Goal: Transaction & Acquisition: Book appointment/travel/reservation

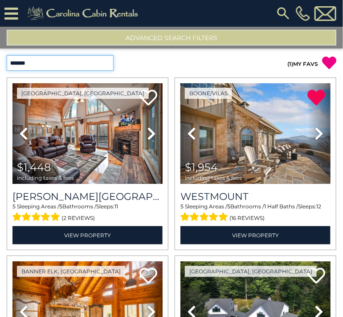
click at [59, 60] on select "**********" at bounding box center [60, 63] width 107 height 16
click at [7, 55] on select "**********" at bounding box center [60, 63] width 107 height 16
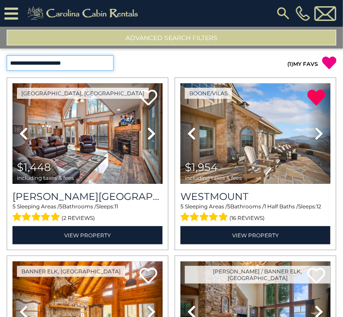
click at [99, 59] on select "**********" at bounding box center [60, 63] width 107 height 16
select select "*********"
click at [7, 55] on select "**********" at bounding box center [60, 63] width 107 height 16
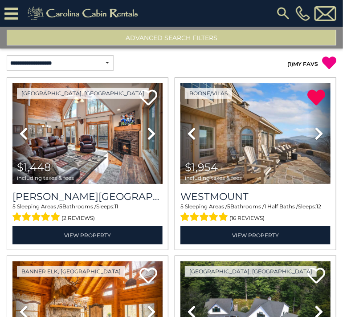
click at [236, 38] on button "Advanced Search Filters" at bounding box center [171, 38] width 329 height 16
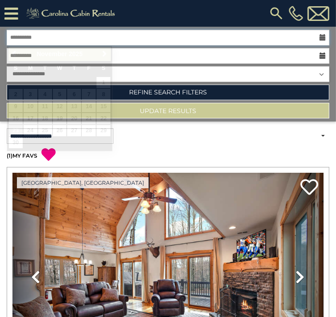
click at [95, 36] on input "**********" at bounding box center [168, 38] width 323 height 16
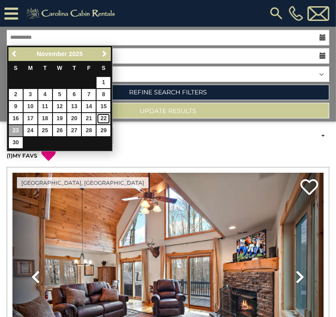
click at [105, 114] on link "22" at bounding box center [104, 118] width 14 height 11
type input "********"
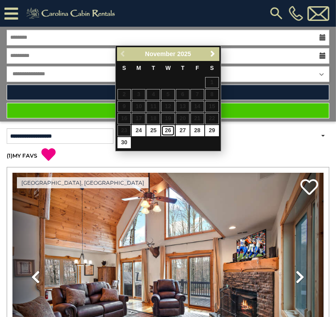
click at [163, 128] on link "26" at bounding box center [168, 130] width 14 height 11
type input "********"
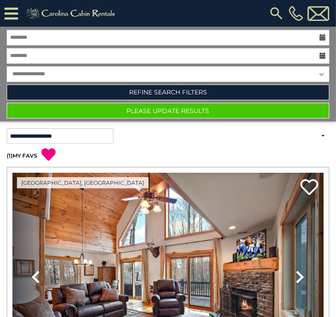
click at [320, 53] on icon at bounding box center [323, 56] width 6 height 6
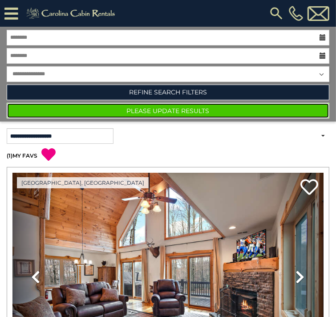
click at [199, 103] on button "Please Update Results" at bounding box center [168, 111] width 323 height 16
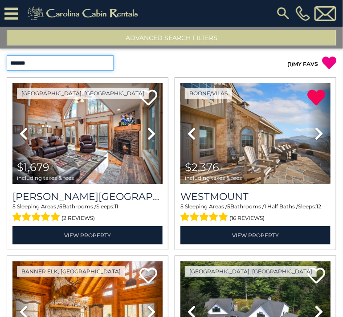
click at [48, 60] on select "**********" at bounding box center [60, 63] width 107 height 16
select select "*********"
click at [7, 55] on select "**********" at bounding box center [60, 63] width 107 height 16
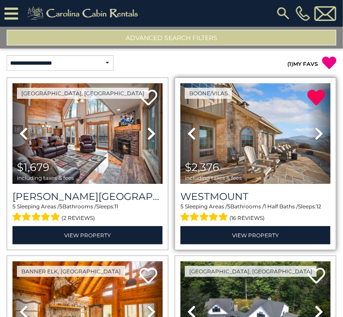
click at [243, 222] on span "(16 reviews)" at bounding box center [247, 218] width 35 height 12
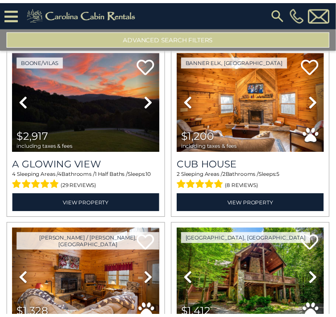
scroll to position [1104, 0]
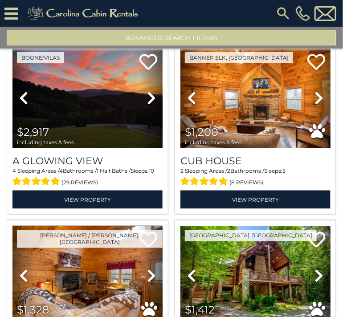
click at [216, 40] on button "Advanced Search Filters" at bounding box center [171, 38] width 329 height 16
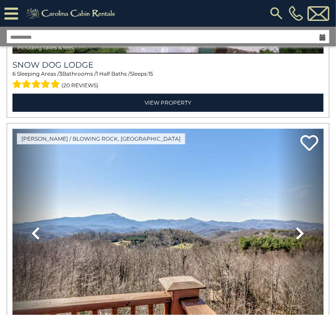
scroll to position [1091, 0]
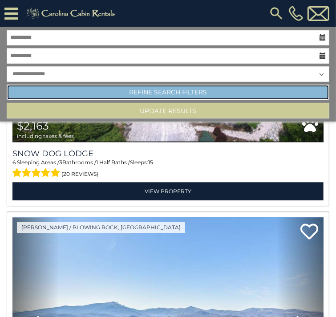
click at [190, 85] on link "Refine Search Filters" at bounding box center [168, 93] width 323 height 16
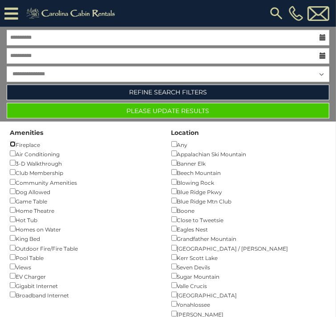
scroll to position [4, 0]
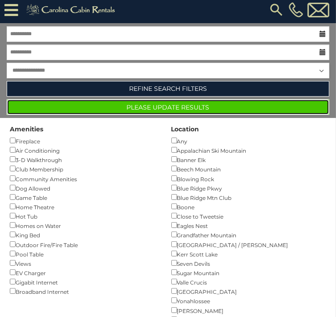
click at [215, 99] on button "Please Update Results" at bounding box center [168, 107] width 323 height 16
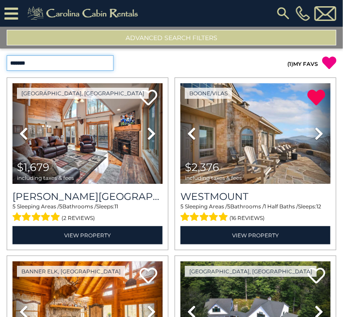
click at [98, 56] on select "**********" at bounding box center [60, 63] width 107 height 16
select select "**********"
click at [7, 55] on select "**********" at bounding box center [60, 63] width 107 height 16
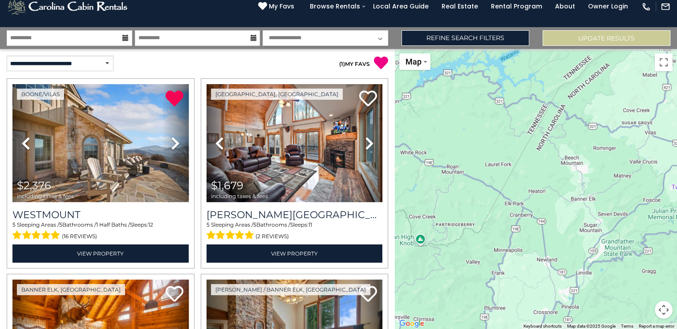
click at [342, 314] on button "Map camera controls" at bounding box center [664, 310] width 18 height 18
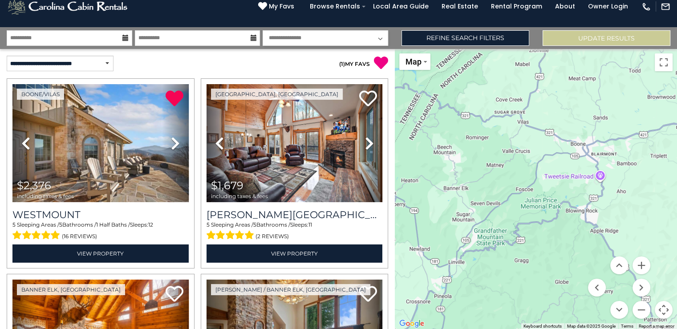
drag, startPoint x: 559, startPoint y: 181, endPoint x: 430, endPoint y: 169, distance: 130.2
click at [342, 169] on div at bounding box center [536, 189] width 282 height 280
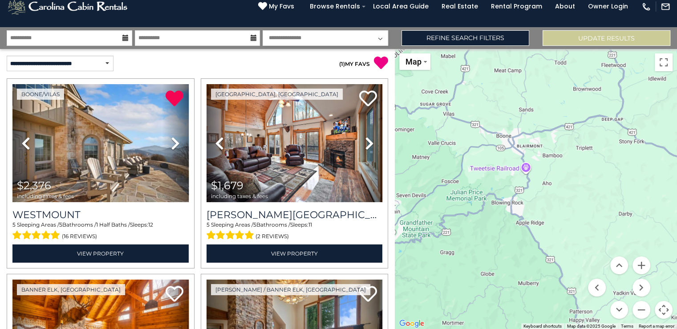
drag, startPoint x: 496, startPoint y: 209, endPoint x: 420, endPoint y: 201, distance: 76.1
click at [342, 201] on div at bounding box center [536, 189] width 282 height 280
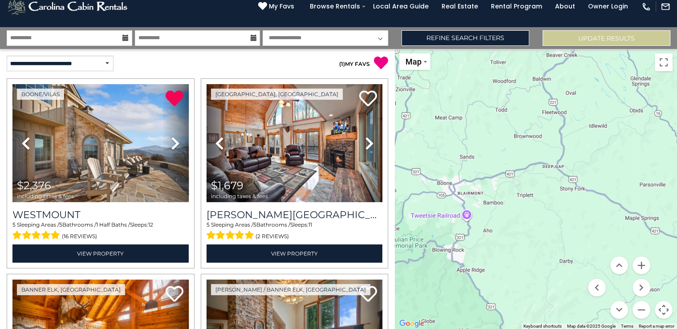
drag, startPoint x: 487, startPoint y: 106, endPoint x: 427, endPoint y: 155, distance: 77.5
click at [342, 155] on div at bounding box center [536, 189] width 282 height 280
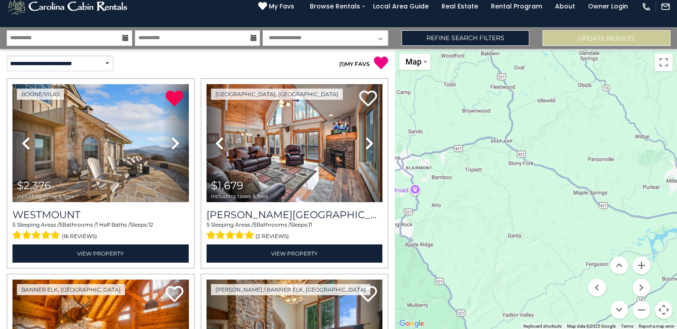
drag, startPoint x: 586, startPoint y: 89, endPoint x: 534, endPoint y: 25, distance: 82.3
click at [342, 25] on body "**********" at bounding box center [338, 154] width 677 height 349
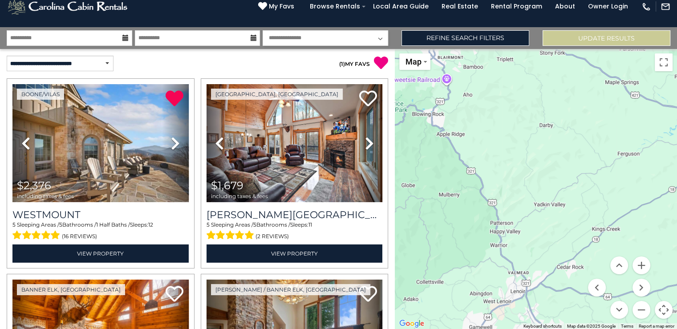
drag, startPoint x: 511, startPoint y: 188, endPoint x: 550, endPoint y: 147, distance: 56.4
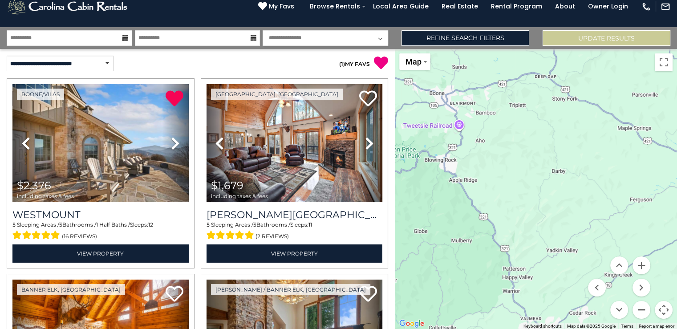
click at [342, 306] on button "Zoom out" at bounding box center [642, 310] width 18 height 18
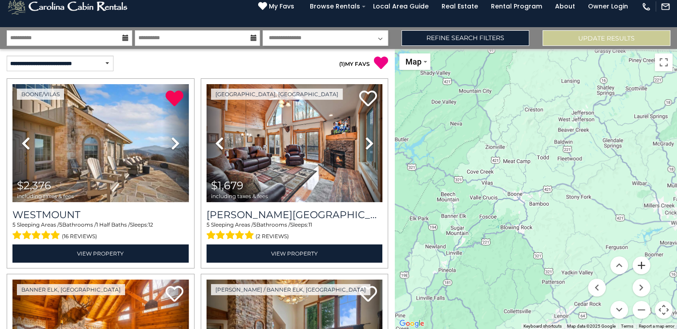
drag, startPoint x: 611, startPoint y: 211, endPoint x: 635, endPoint y: 266, distance: 59.6
click at [342, 266] on div "Map Satellite Map Labels Keyboard shortcuts Map Data Map data ©2025 Google Map …" at bounding box center [536, 189] width 282 height 280
click at [342, 37] on link "Refine Search Filters" at bounding box center [466, 38] width 128 height 16
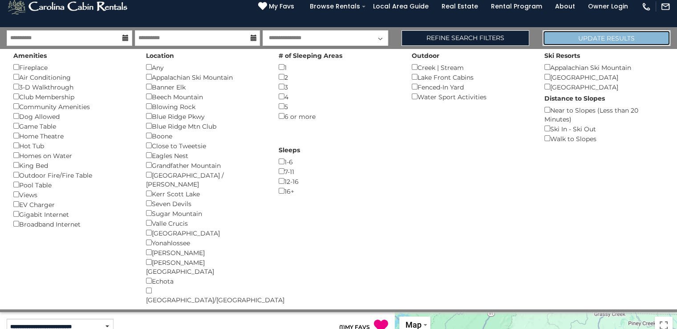
click at [342, 34] on button "Update Results" at bounding box center [607, 38] width 128 height 16
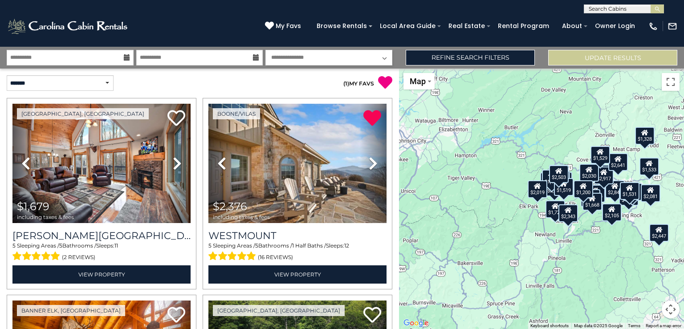
click at [670, 310] on button "Map camera controls" at bounding box center [671, 310] width 18 height 18
click at [650, 270] on button "Zoom in" at bounding box center [648, 265] width 18 height 18
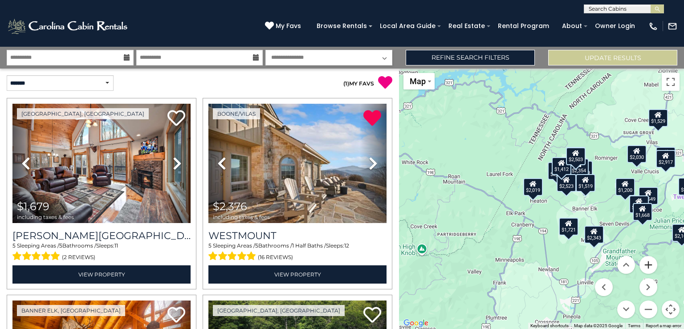
click at [650, 270] on button "Zoom in" at bounding box center [648, 265] width 18 height 18
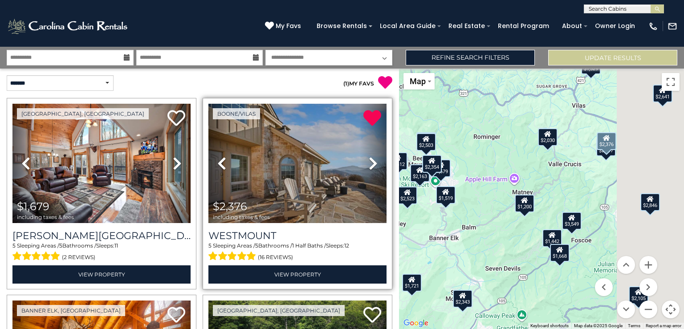
drag, startPoint x: 559, startPoint y: 175, endPoint x: 353, endPoint y: 192, distance: 206.8
click at [353, 192] on div "**********" at bounding box center [342, 188] width 684 height 282
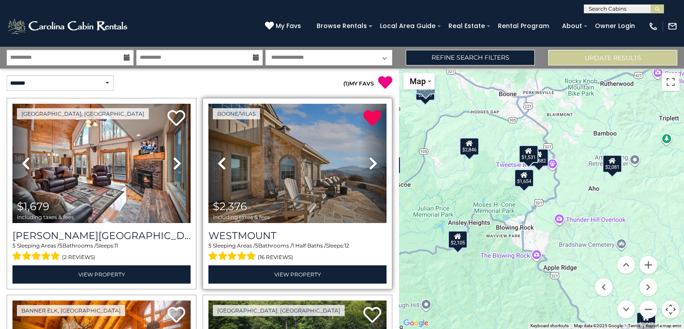
drag, startPoint x: 504, startPoint y: 236, endPoint x: 373, endPoint y: 195, distance: 136.7
click at [373, 195] on div "**********" at bounding box center [342, 188] width 684 height 282
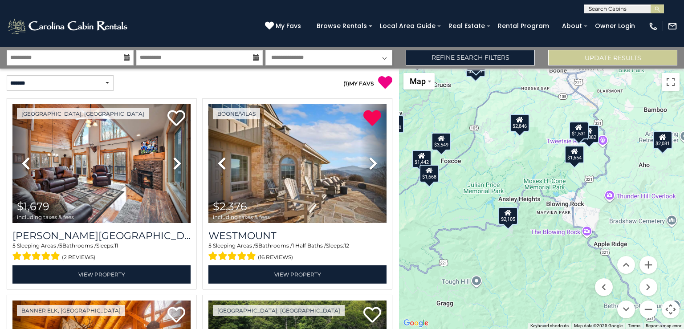
drag, startPoint x: 479, startPoint y: 262, endPoint x: 529, endPoint y: 239, distance: 54.6
click at [645, 306] on button "Zoom out" at bounding box center [648, 310] width 18 height 18
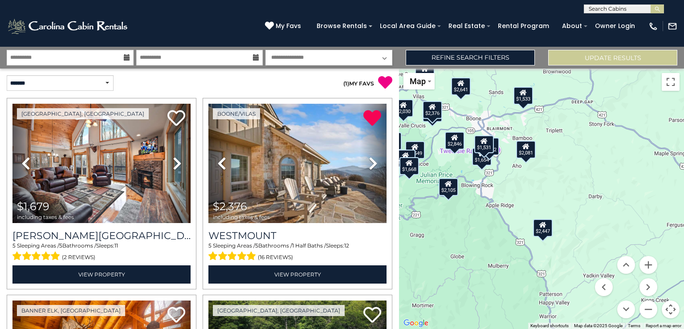
drag, startPoint x: 619, startPoint y: 210, endPoint x: 543, endPoint y: 191, distance: 78.4
click at [543, 191] on div "$1,679 $2,376 $1,721 $2,163 $3,549 $2,846 $2,328 $2,354 $2,917 $2,343 $2,447 $2…" at bounding box center [541, 199] width 285 height 260
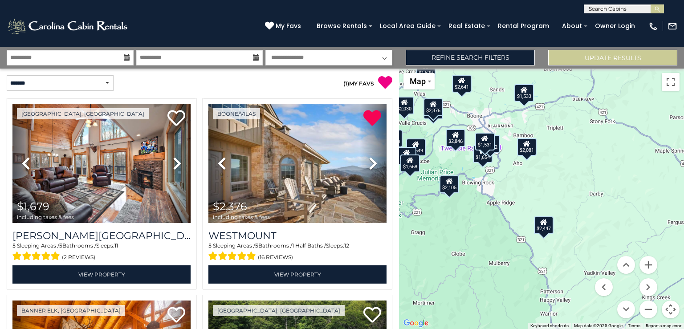
click at [483, 141] on div "$1,531" at bounding box center [485, 142] width 20 height 18
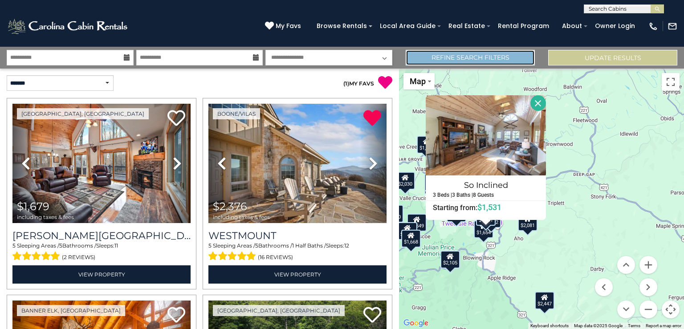
click at [486, 65] on link "Refine Search Filters" at bounding box center [470, 58] width 129 height 16
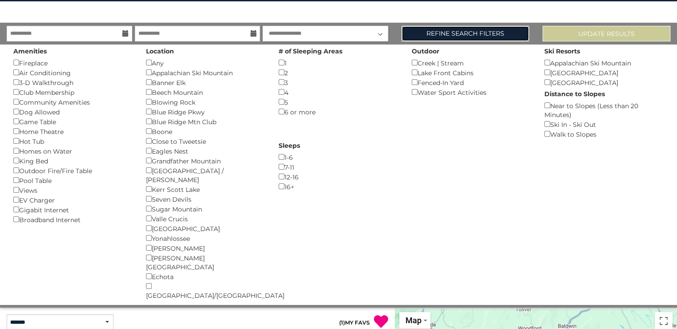
scroll to position [34, 0]
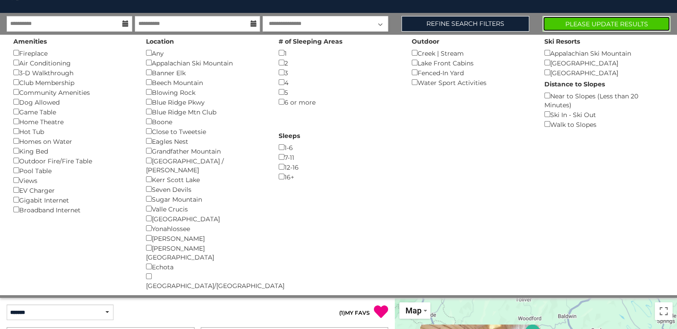
click at [573, 23] on button "Please Update Results" at bounding box center [607, 24] width 128 height 16
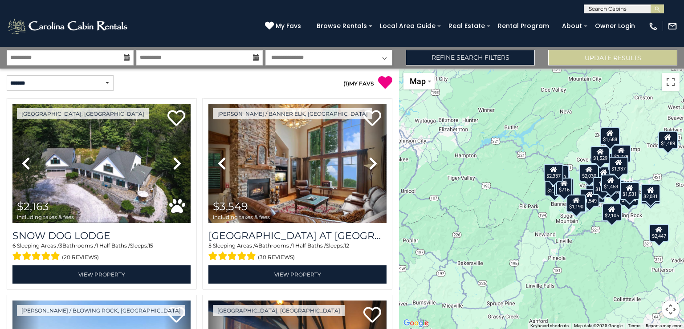
click at [672, 309] on button "Map camera controls" at bounding box center [671, 310] width 18 height 18
click at [646, 267] on button "Zoom in" at bounding box center [648, 265] width 18 height 18
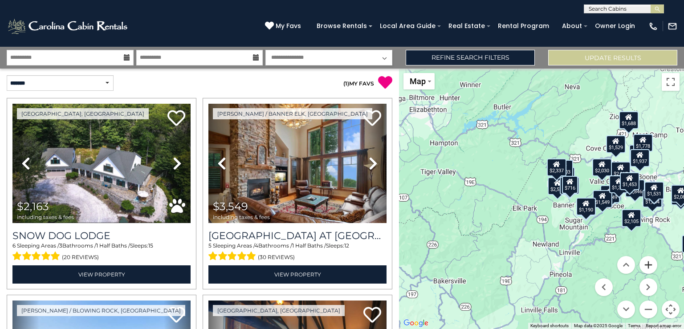
click at [646, 267] on button "Zoom in" at bounding box center [648, 265] width 18 height 18
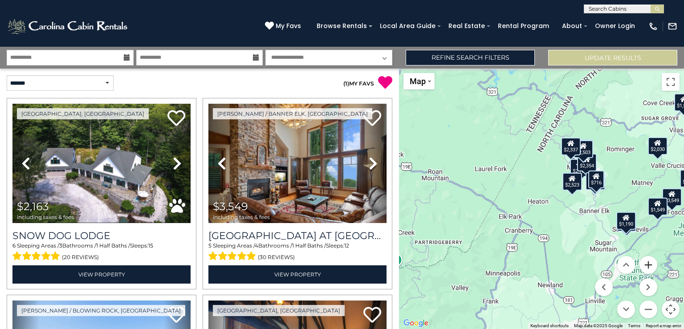
click at [646, 267] on button "Zoom in" at bounding box center [648, 265] width 18 height 18
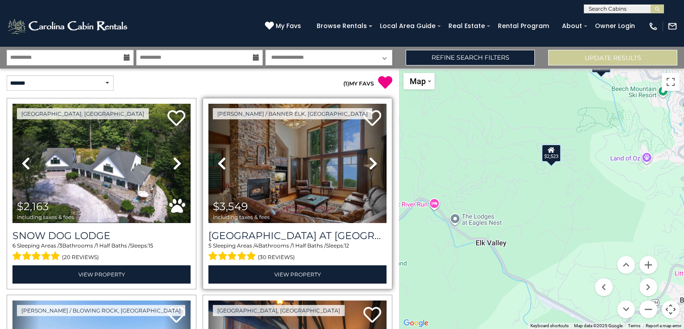
drag, startPoint x: 612, startPoint y: 179, endPoint x: 374, endPoint y: 214, distance: 240.2
click at [374, 214] on div "**********" at bounding box center [342, 188] width 684 height 282
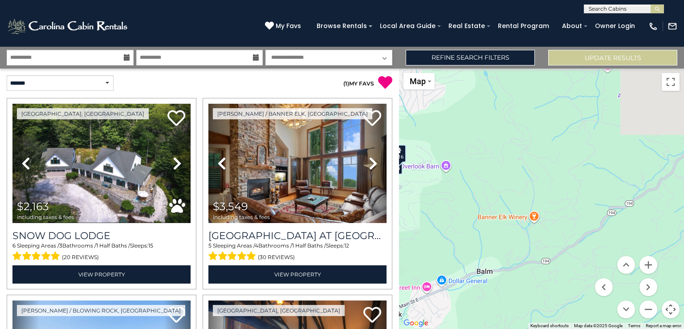
drag, startPoint x: 591, startPoint y: 167, endPoint x: 417, endPoint y: 151, distance: 174.3
click at [417, 151] on div "$2,163 $3,549 $2,846 $2,354 $2,917 $1,983 $1,549 $2,447 $2,382 $1,965 $2,503 $2…" at bounding box center [541, 199] width 285 height 260
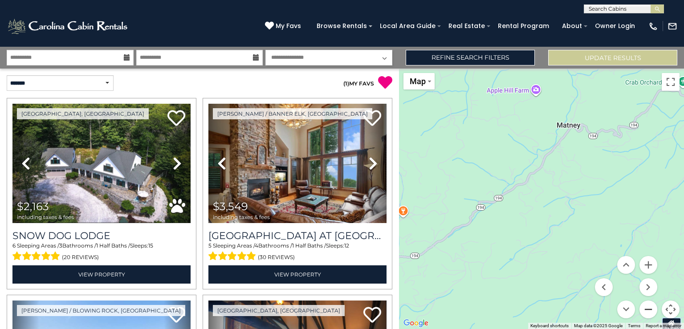
click at [648, 310] on button "Zoom out" at bounding box center [648, 310] width 18 height 18
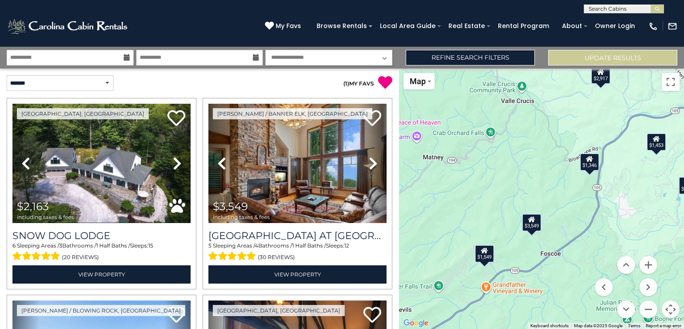
drag, startPoint x: 596, startPoint y: 194, endPoint x: 451, endPoint y: 211, distance: 146.6
click at [451, 211] on div "$2,163 $3,549 $2,846 $2,354 $2,917 $1,983 $1,549 $2,447 $2,382 $1,965 $2,503 $2…" at bounding box center [541, 199] width 285 height 260
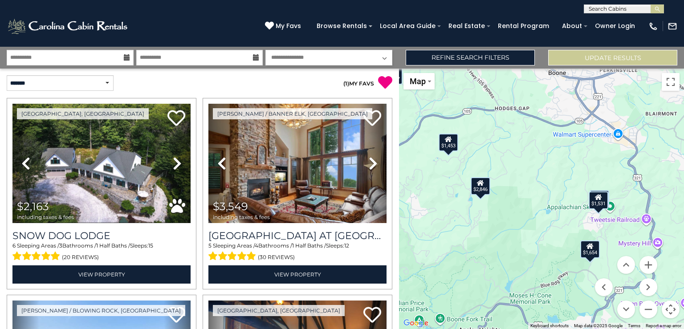
drag, startPoint x: 604, startPoint y: 162, endPoint x: 426, endPoint y: 129, distance: 181.0
click at [426, 129] on div "$2,163 $3,549 $2,846 $2,354 $2,917 $1,983 $1,549 $2,447 $2,382 $1,965 $2,503 $2…" at bounding box center [541, 199] width 285 height 260
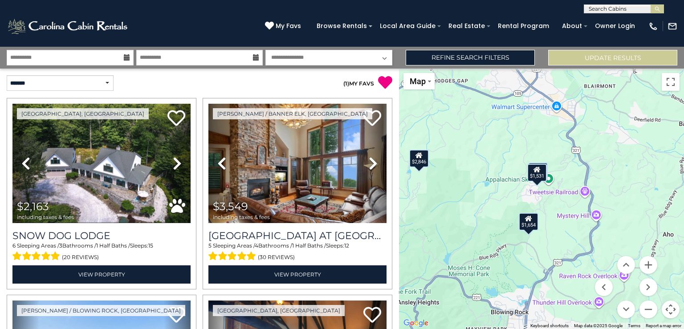
drag, startPoint x: 542, startPoint y: 207, endPoint x: 479, endPoint y: 179, distance: 68.2
click at [479, 179] on div "$2,163 $3,549 $2,846 $2,354 $2,917 $1,983 $1,549 $2,447 $2,382 $1,965 $2,503 $2…" at bounding box center [541, 199] width 285 height 260
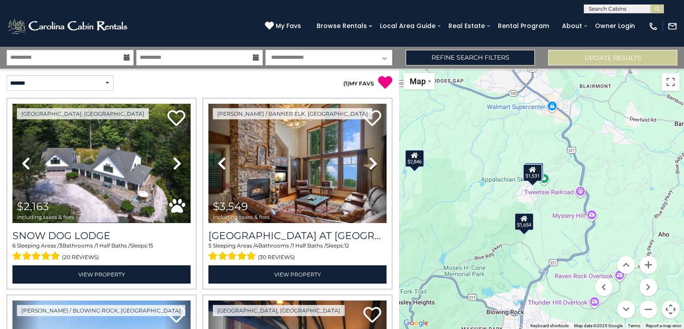
click at [523, 226] on div "$1,654" at bounding box center [524, 221] width 20 height 18
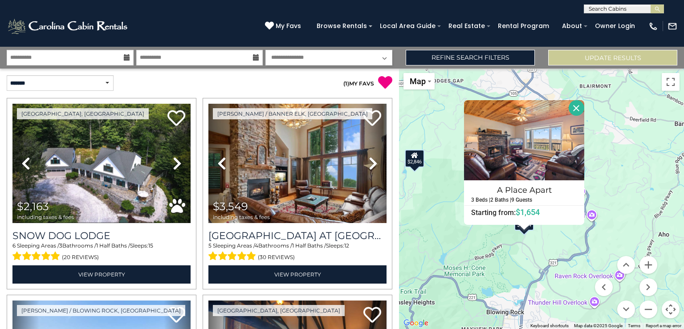
click at [510, 258] on div "$2,163 $3,549 $2,846 $2,354 $2,917 $1,983 $1,549 $2,447 $2,382 $1,965 $2,503 $2…" at bounding box center [541, 199] width 285 height 260
click at [649, 309] on button "Zoom out" at bounding box center [648, 310] width 18 height 18
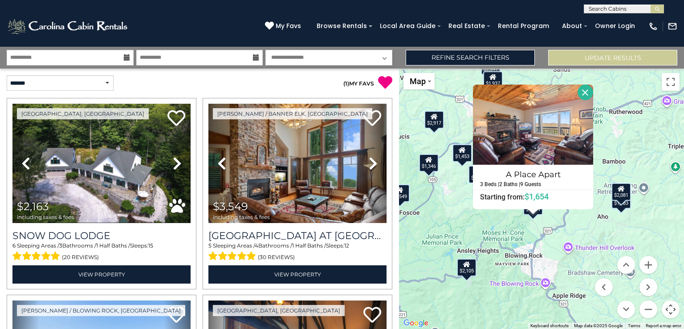
click at [607, 263] on menu at bounding box center [626, 287] width 62 height 62
click at [582, 93] on button "Close" at bounding box center [585, 93] width 16 height 16
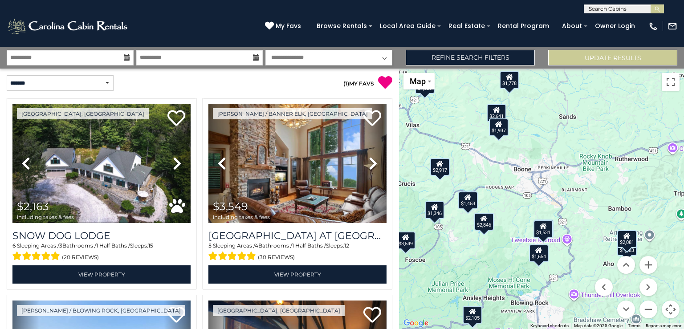
drag, startPoint x: 582, startPoint y: 154, endPoint x: 589, endPoint y: 203, distance: 48.5
click at [589, 203] on div "$2,163 $3,549 $2,846 $2,354 $2,917 $1,983 $1,549 $2,447 $2,382 $1,965 $2,503 $2…" at bounding box center [541, 199] width 285 height 260
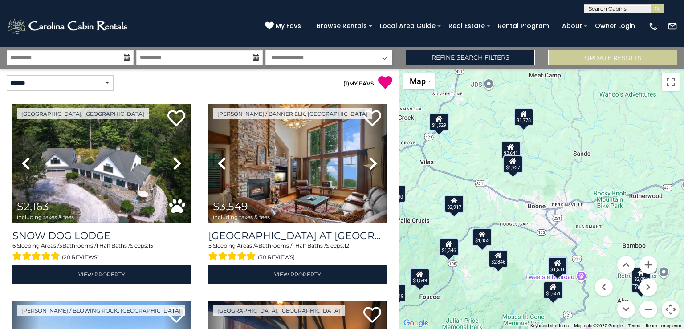
drag, startPoint x: 592, startPoint y: 114, endPoint x: 606, endPoint y: 153, distance: 41.3
click at [606, 153] on div "$2,163 $3,549 $2,846 $2,354 $2,917 $1,983 $1,549 $2,447 $2,382 $1,965 $2,503 $2…" at bounding box center [541, 199] width 285 height 260
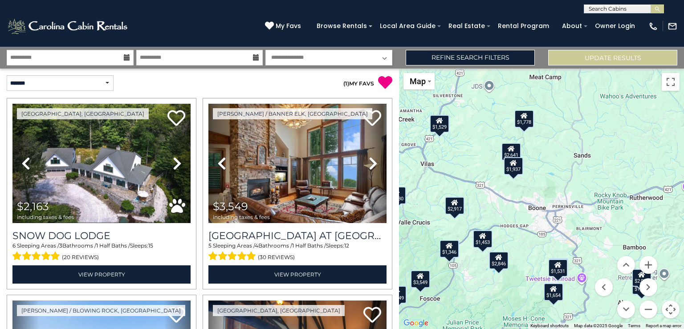
click at [528, 124] on div "$1,778" at bounding box center [524, 119] width 20 height 18
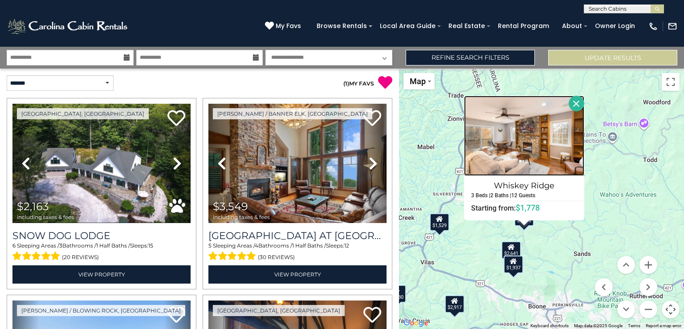
click at [537, 149] on img at bounding box center [524, 136] width 120 height 80
click at [570, 97] on button "Close" at bounding box center [577, 104] width 16 height 16
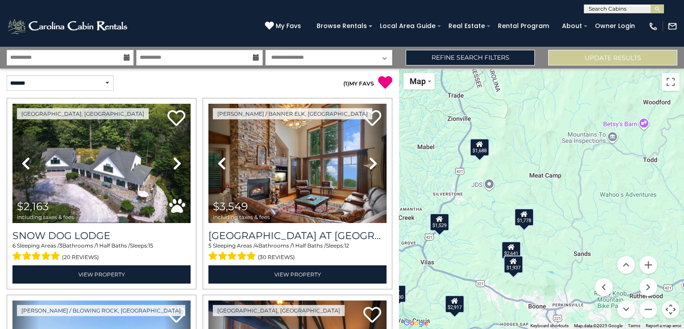
click at [512, 269] on div "$1,937" at bounding box center [514, 265] width 20 height 18
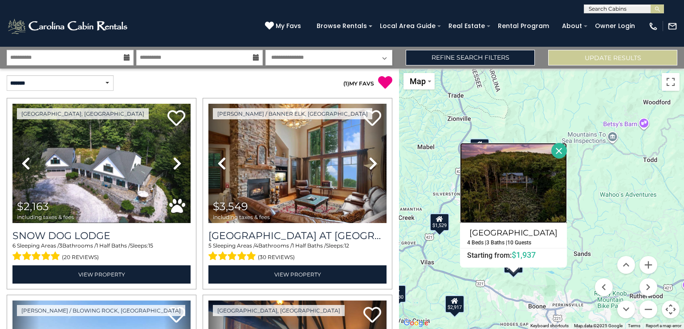
click at [515, 207] on img at bounding box center [513, 183] width 107 height 80
click at [561, 147] on button "Close" at bounding box center [559, 151] width 16 height 16
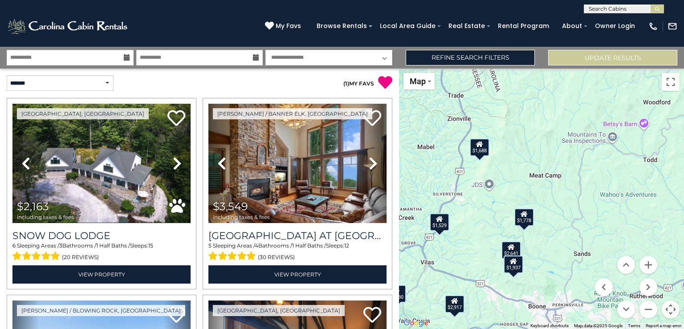
click at [524, 219] on div "$1,778" at bounding box center [524, 217] width 20 height 18
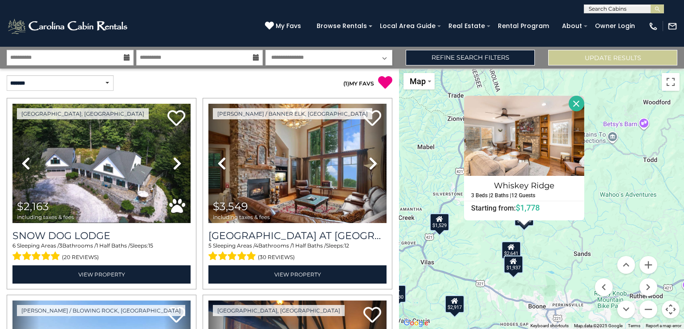
click at [467, 234] on div "$2,163 $3,549 $2,846 $2,354 $2,917 $1,983 $1,549 $2,447 $2,382 $1,965 $2,503 $2…" at bounding box center [541, 199] width 285 height 260
click at [443, 222] on div "$1,529" at bounding box center [440, 222] width 20 height 18
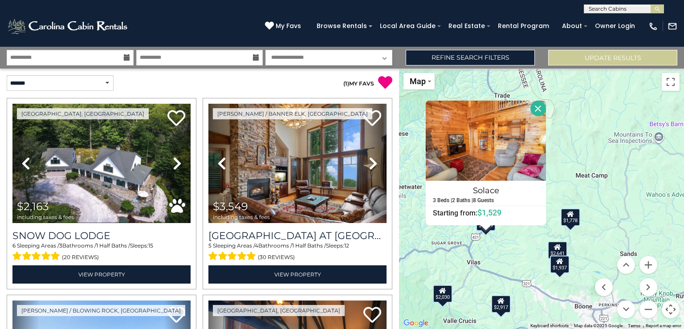
click at [593, 117] on div "$2,163 $3,549 $2,846 $2,354 $2,917 $1,983 $1,549 $2,447 $2,382 $1,965 $2,503 $2…" at bounding box center [541, 199] width 285 height 260
click at [542, 114] on button "Close" at bounding box center [538, 109] width 16 height 16
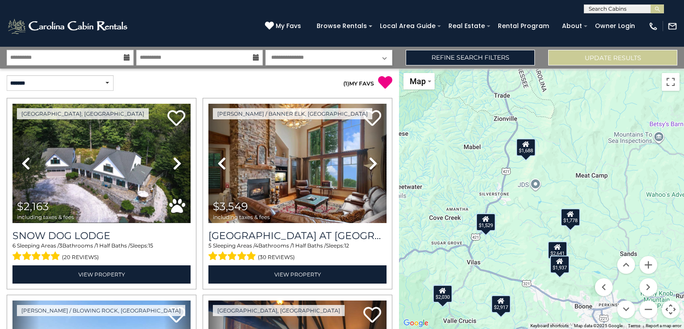
click at [542, 114] on div "$2,163 $3,549 $2,846 $2,354 $2,917 $1,983 $1,549 $2,447 $2,382 $1,965 $2,503 $2…" at bounding box center [541, 199] width 285 height 260
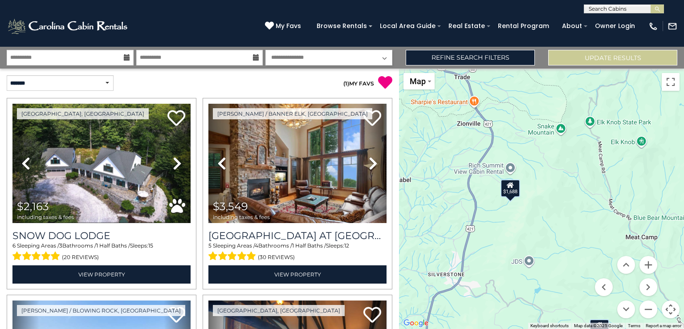
click at [514, 188] on div "$1,688" at bounding box center [510, 188] width 20 height 18
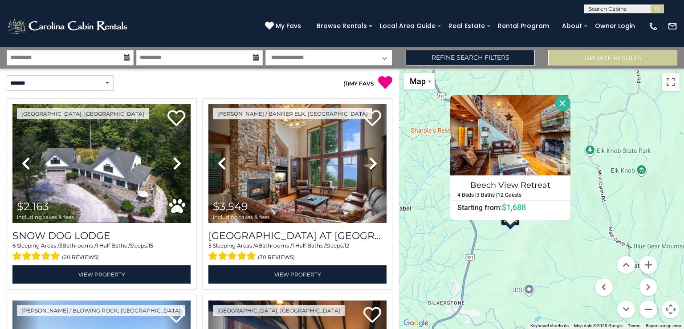
click at [562, 103] on button "Close" at bounding box center [563, 103] width 16 height 16
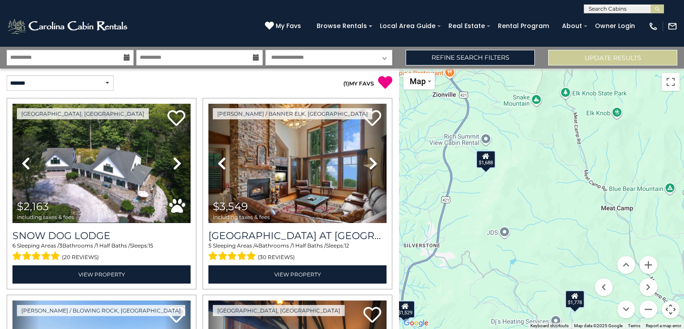
drag, startPoint x: 658, startPoint y: 150, endPoint x: 630, endPoint y: 86, distance: 70.3
click at [630, 86] on div "$2,163 $3,549 $2,846 $2,354 $2,917 $1,983 $1,549 $2,447 $2,382 $1,965 $2,503 $2…" at bounding box center [541, 199] width 285 height 260
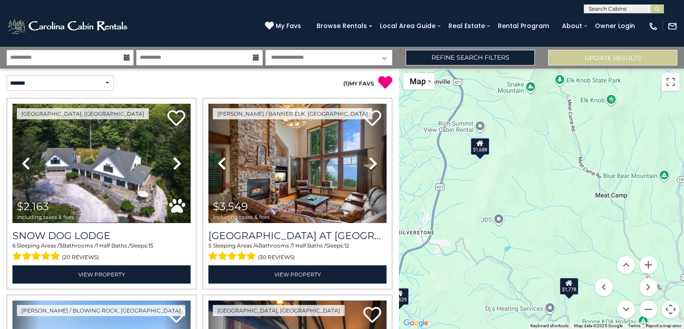
click at [657, 310] on div "$2,163 $3,549 $2,846 $2,354 $2,917 $1,983 $1,549 $2,447 $2,382 $1,965 $2,503 $2…" at bounding box center [541, 199] width 285 height 260
click at [650, 303] on button "Zoom out" at bounding box center [648, 310] width 18 height 18
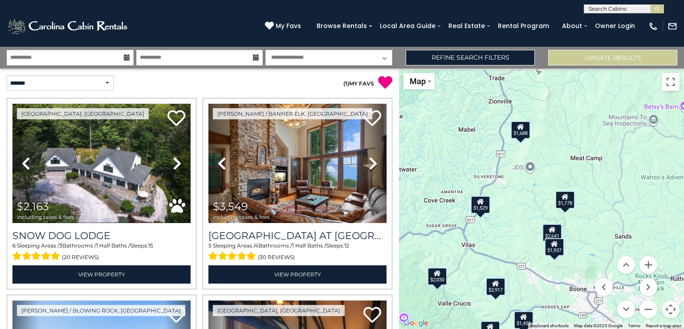
drag, startPoint x: 593, startPoint y: 210, endPoint x: 609, endPoint y: 151, distance: 60.8
click at [609, 151] on div "$2,163 $3,549 $2,846 $2,354 $2,917 $1,983 $1,549 $2,447 $2,382 $1,965 $2,503 $2…" at bounding box center [541, 199] width 285 height 260
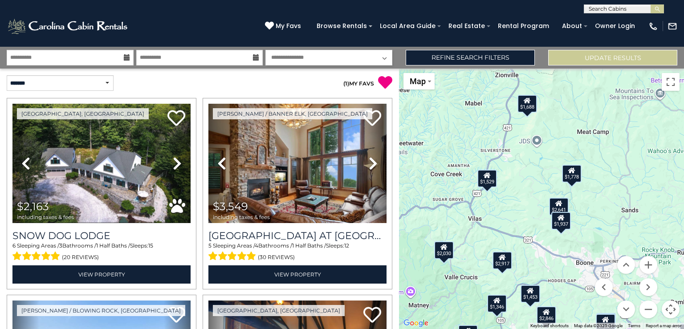
click at [489, 182] on div "$1,529" at bounding box center [487, 178] width 20 height 18
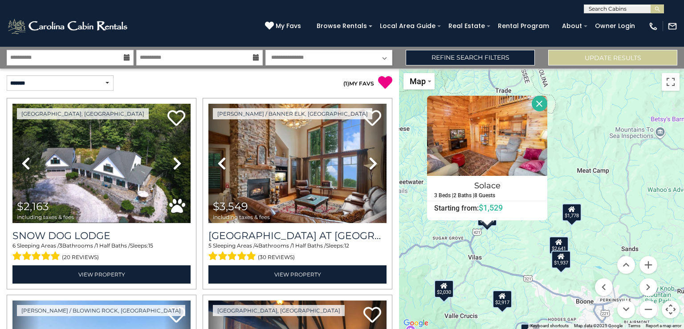
click at [539, 104] on button "Close" at bounding box center [540, 104] width 16 height 16
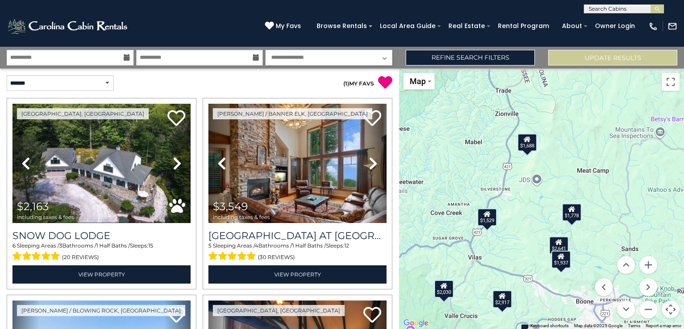
click at [444, 295] on div "$2,030" at bounding box center [444, 289] width 20 height 18
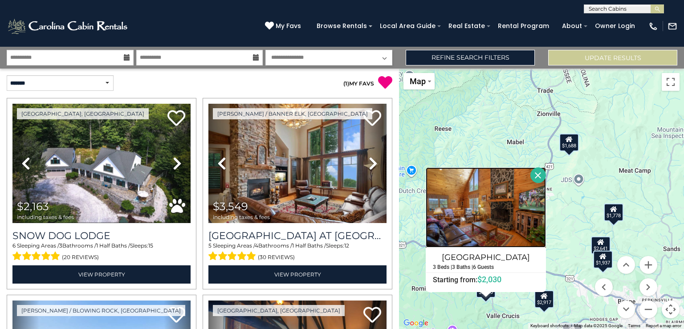
click at [479, 227] on img at bounding box center [486, 207] width 120 height 80
click at [507, 209] on img at bounding box center [486, 207] width 120 height 80
drag, startPoint x: 496, startPoint y: 240, endPoint x: 466, endPoint y: 226, distance: 32.9
click at [466, 226] on img at bounding box center [486, 207] width 120 height 80
click at [288, 53] on select "**********" at bounding box center [328, 58] width 127 height 16
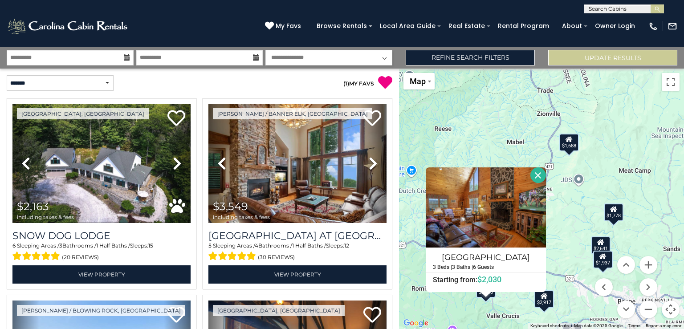
select select "*"
click at [265, 50] on select "**********" at bounding box center [328, 58] width 127 height 16
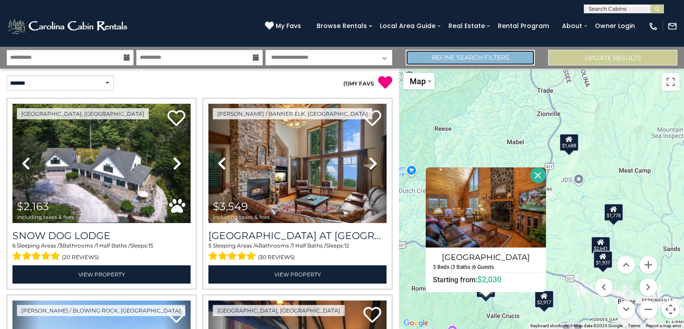
click at [441, 58] on link "Refine Search Filters" at bounding box center [470, 58] width 129 height 16
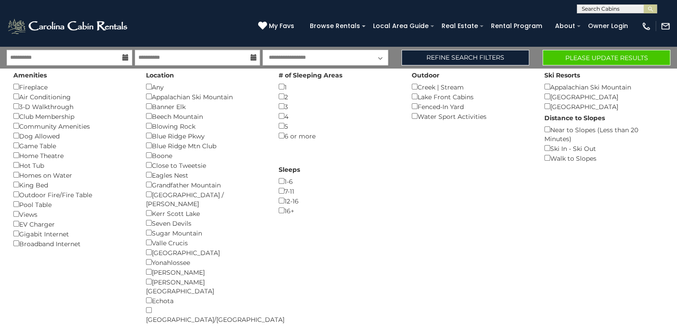
click at [146, 135] on div "Location Any () Appalachian Ski Mountain () Banner Elk () Beech Mountain () Blo…" at bounding box center [205, 197] width 133 height 256
click at [590, 55] on button "Please Update Results" at bounding box center [607, 58] width 128 height 16
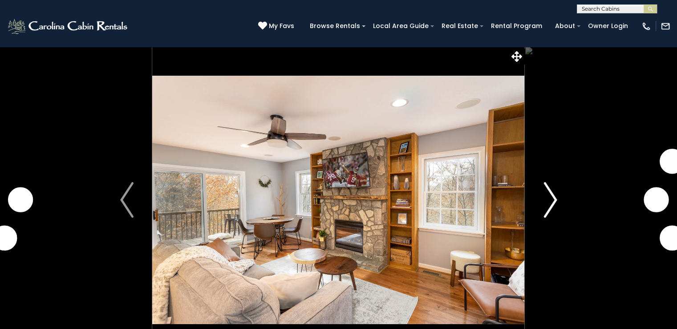
click at [539, 192] on button "Next" at bounding box center [550, 199] width 51 height 307
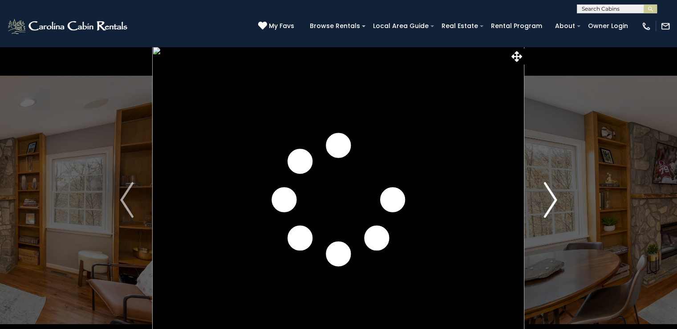
click at [544, 195] on img "Next" at bounding box center [550, 200] width 13 height 36
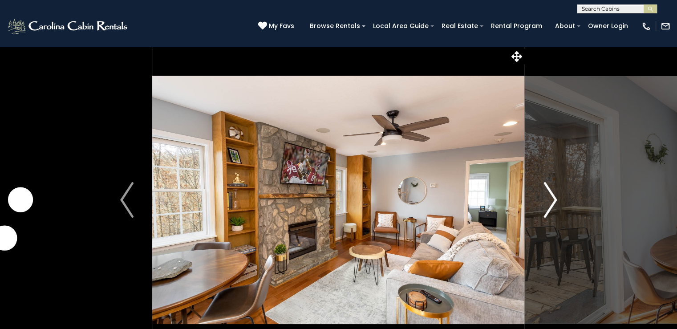
click at [544, 195] on img "Next" at bounding box center [550, 200] width 13 height 36
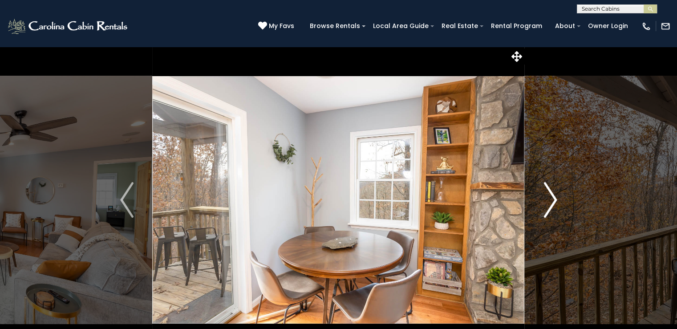
click at [544, 195] on img "Next" at bounding box center [550, 200] width 13 height 36
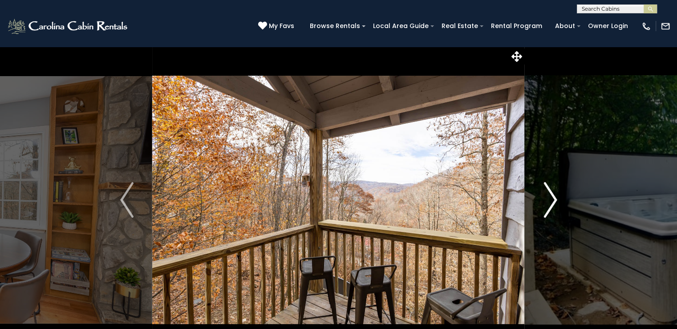
click at [544, 195] on img "Next" at bounding box center [550, 200] width 13 height 36
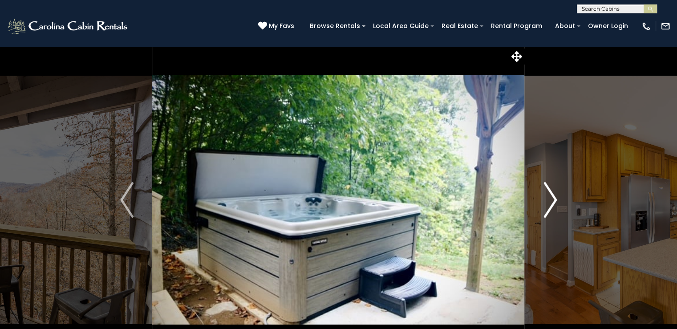
click at [544, 195] on img "Next" at bounding box center [550, 200] width 13 height 36
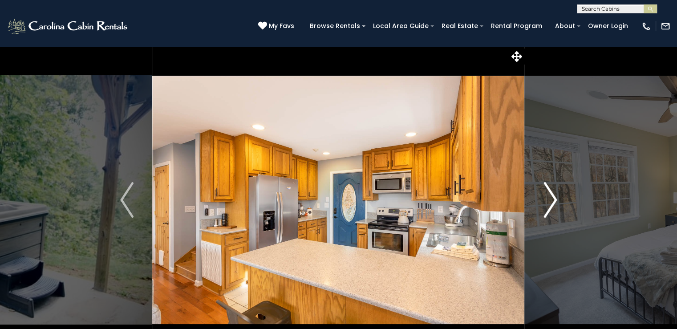
click at [544, 195] on img "Next" at bounding box center [550, 200] width 13 height 36
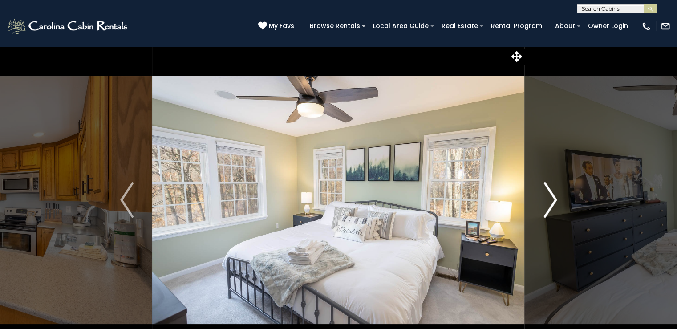
click at [544, 195] on img "Next" at bounding box center [550, 200] width 13 height 36
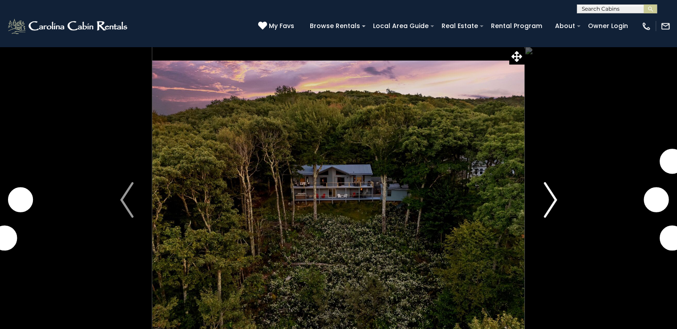
click at [550, 199] on img "Next" at bounding box center [550, 200] width 13 height 36
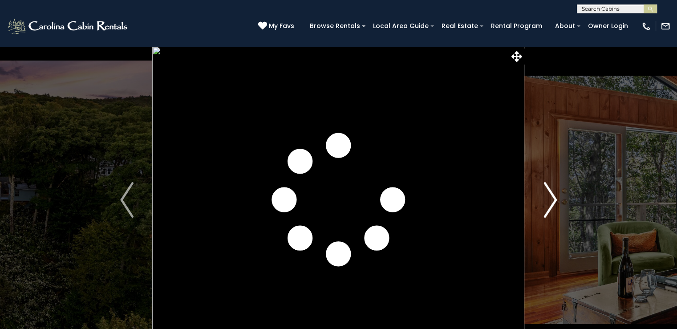
click at [550, 199] on img "Next" at bounding box center [550, 200] width 13 height 36
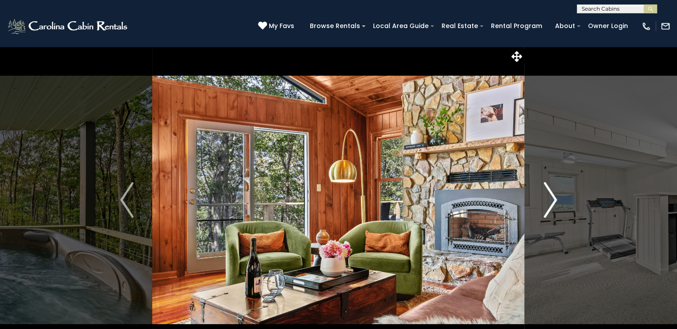
click at [550, 199] on img "Next" at bounding box center [550, 200] width 13 height 36
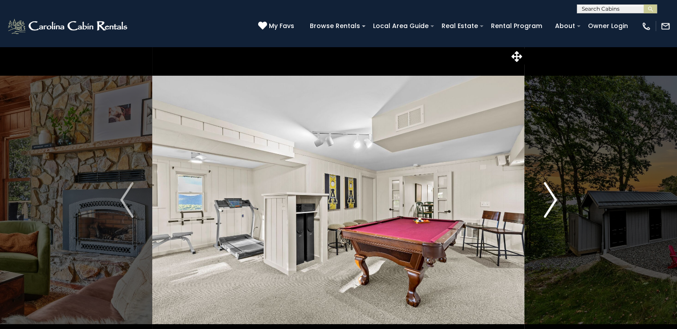
click at [550, 199] on img "Next" at bounding box center [550, 200] width 13 height 36
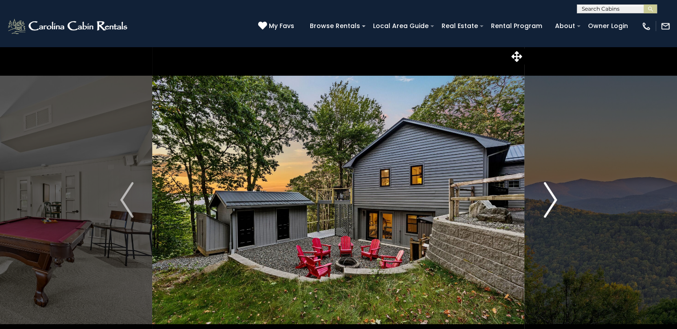
click at [550, 199] on img "Next" at bounding box center [550, 200] width 13 height 36
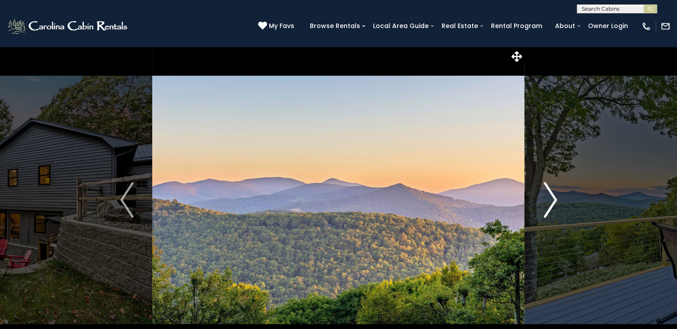
click at [550, 199] on img "Next" at bounding box center [550, 200] width 13 height 36
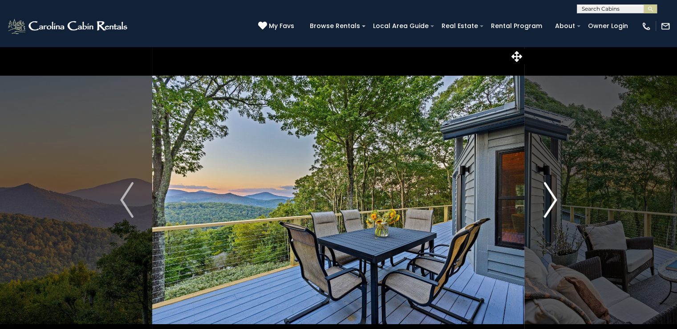
click at [550, 199] on img "Next" at bounding box center [550, 200] width 13 height 36
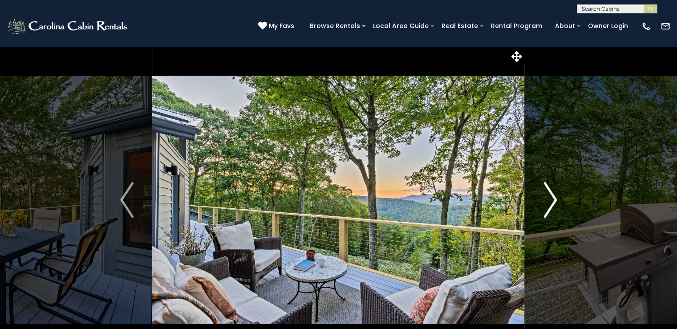
click at [550, 199] on img "Next" at bounding box center [550, 200] width 13 height 36
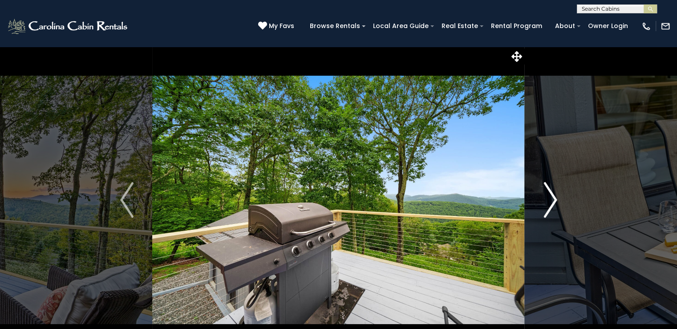
click at [550, 199] on img "Next" at bounding box center [550, 200] width 13 height 36
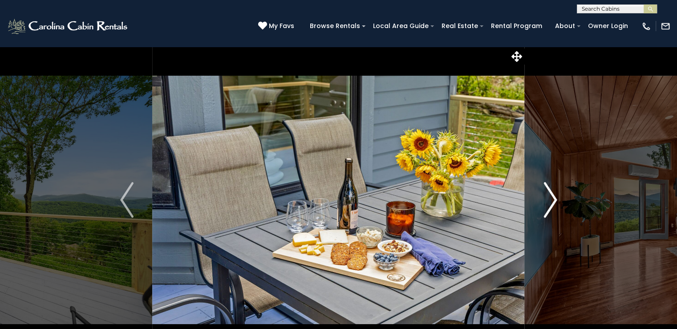
click at [550, 199] on img "Next" at bounding box center [550, 200] width 13 height 36
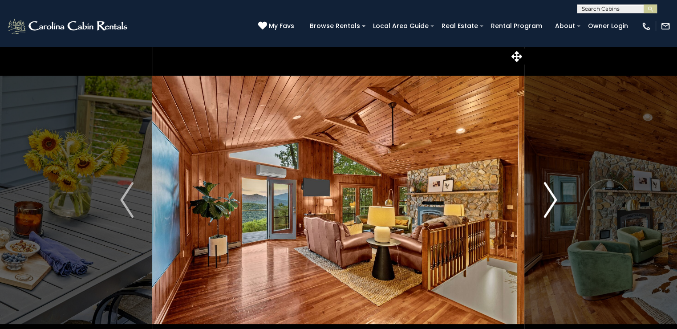
click at [550, 199] on img "Next" at bounding box center [550, 200] width 13 height 36
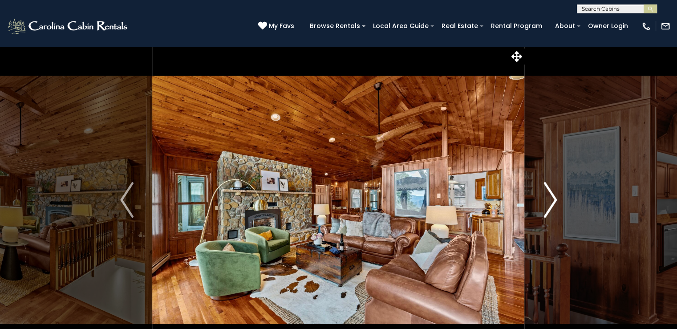
click at [550, 199] on img "Next" at bounding box center [550, 200] width 13 height 36
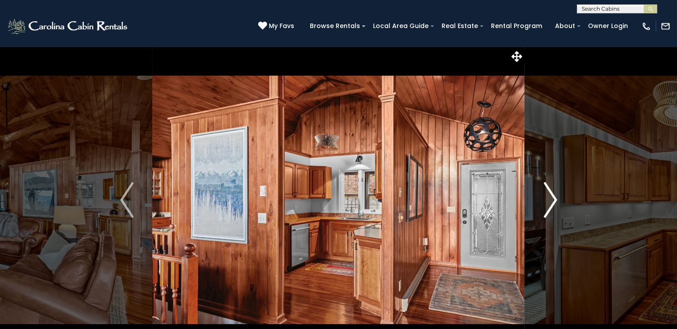
click at [550, 199] on img "Next" at bounding box center [550, 200] width 13 height 36
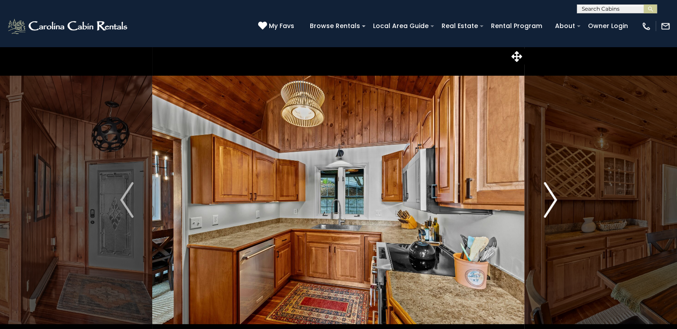
click at [550, 199] on img "Next" at bounding box center [550, 200] width 13 height 36
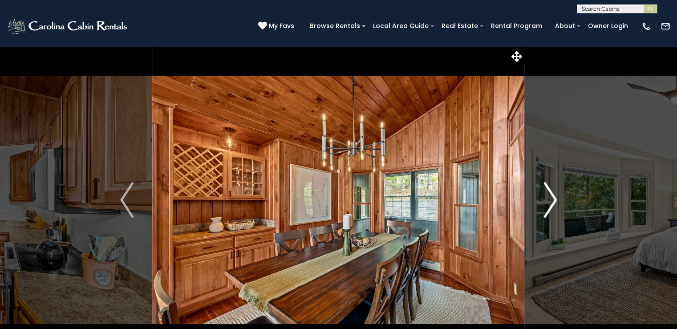
click at [550, 199] on img "Next" at bounding box center [550, 200] width 13 height 36
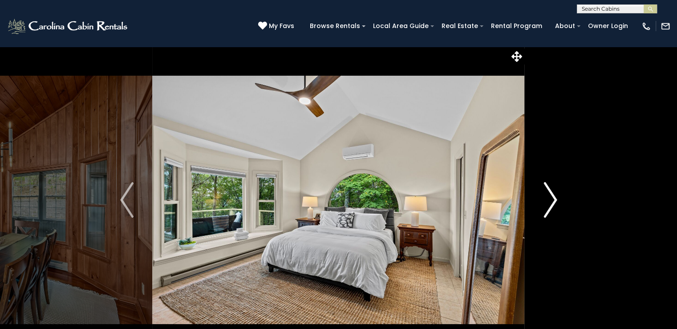
click at [550, 199] on img "Next" at bounding box center [550, 200] width 13 height 36
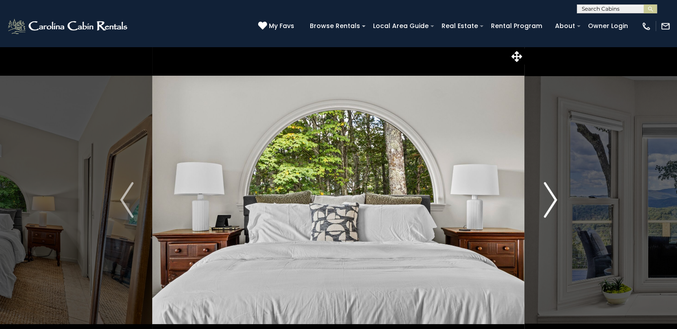
click at [550, 199] on img "Next" at bounding box center [550, 200] width 13 height 36
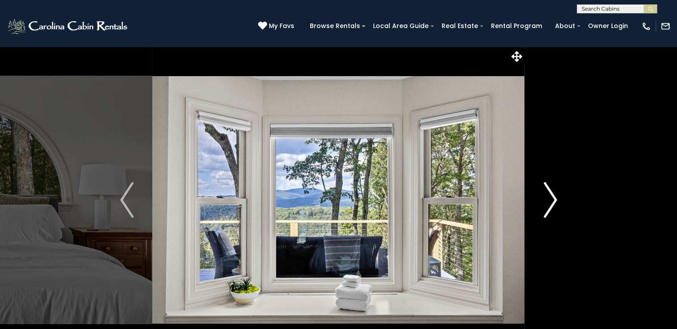
click at [550, 199] on img "Next" at bounding box center [550, 200] width 13 height 36
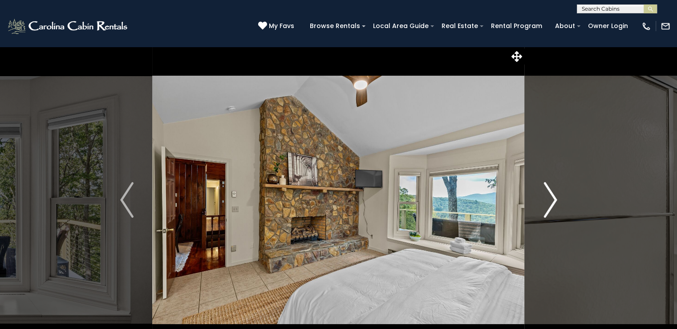
click at [550, 199] on img "Next" at bounding box center [550, 200] width 13 height 36
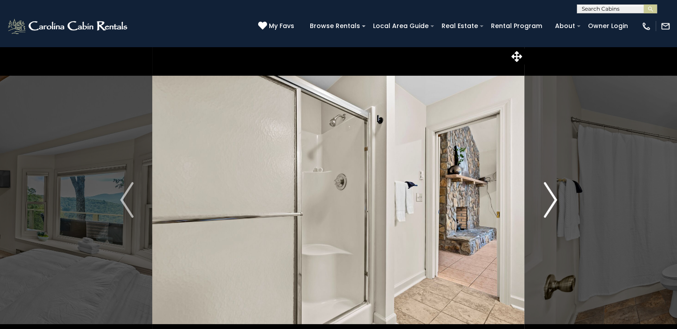
click at [550, 199] on img "Next" at bounding box center [550, 200] width 13 height 36
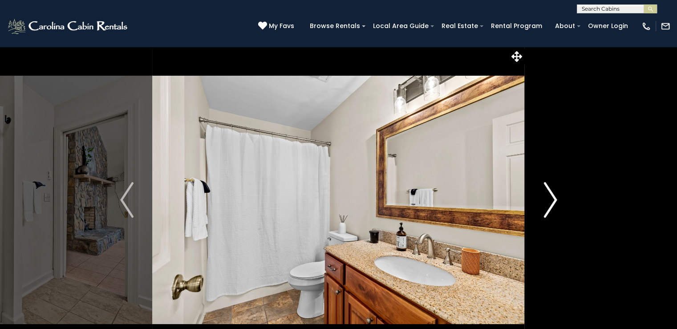
click at [550, 199] on img "Next" at bounding box center [550, 200] width 13 height 36
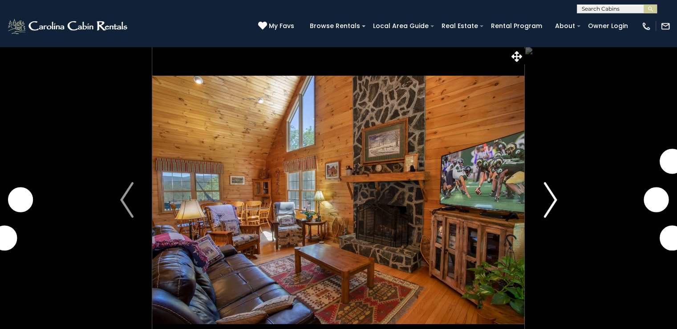
click at [545, 203] on img "Next" at bounding box center [550, 200] width 13 height 36
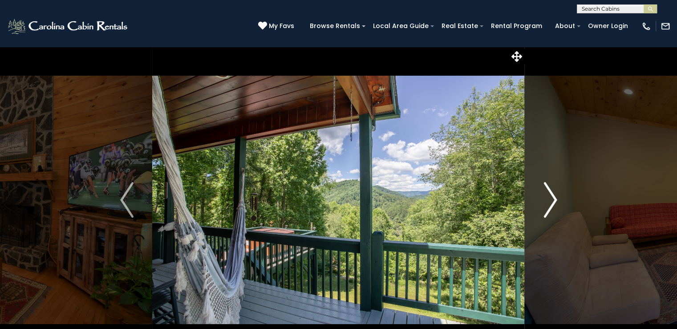
click at [545, 203] on img "Next" at bounding box center [550, 200] width 13 height 36
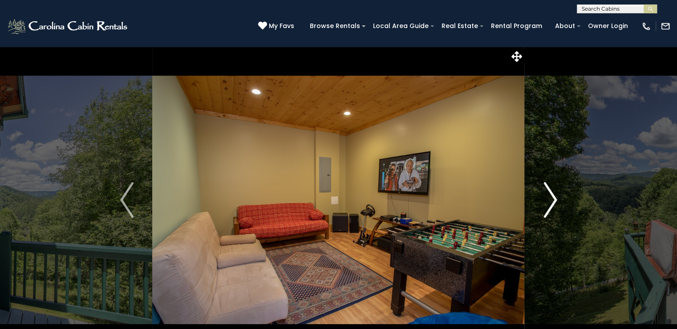
click at [545, 203] on img "Next" at bounding box center [550, 200] width 13 height 36
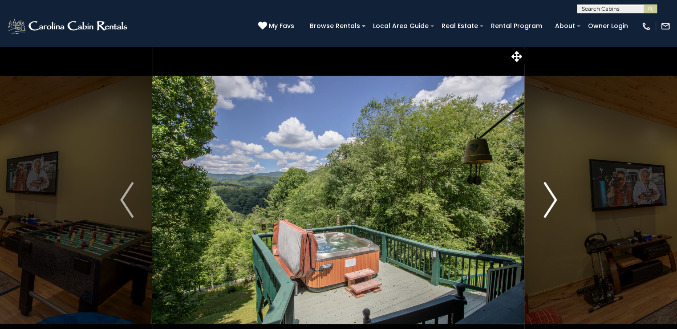
click at [545, 203] on img "Next" at bounding box center [550, 200] width 13 height 36
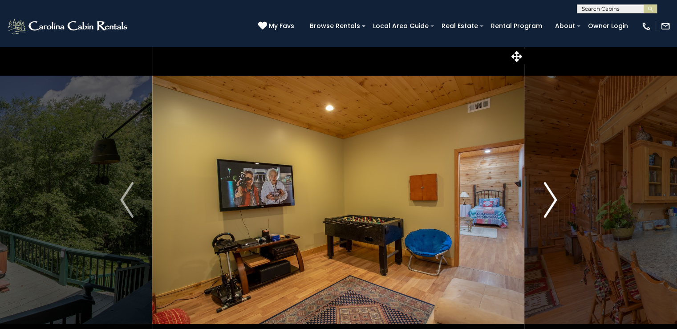
click at [545, 203] on img "Next" at bounding box center [550, 200] width 13 height 36
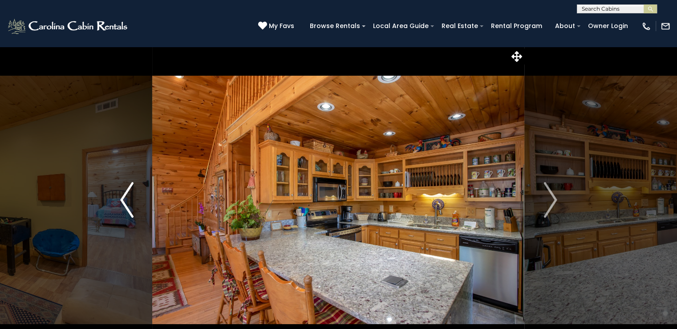
click at [134, 201] on button "Previous" at bounding box center [127, 199] width 51 height 307
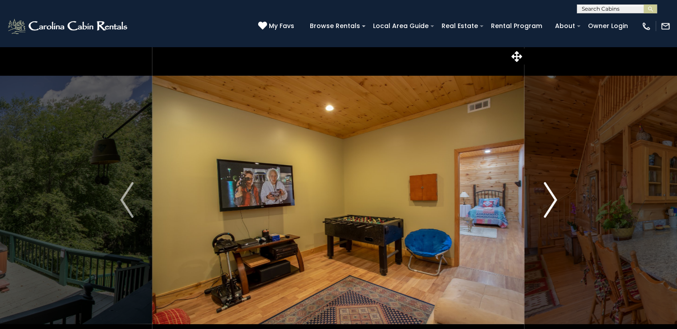
click at [547, 205] on img "Next" at bounding box center [550, 200] width 13 height 36
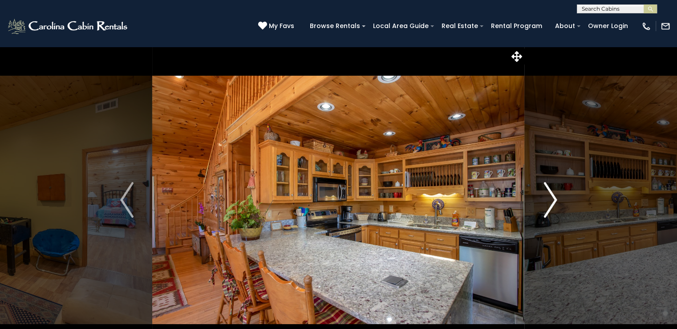
click at [547, 205] on img "Next" at bounding box center [550, 200] width 13 height 36
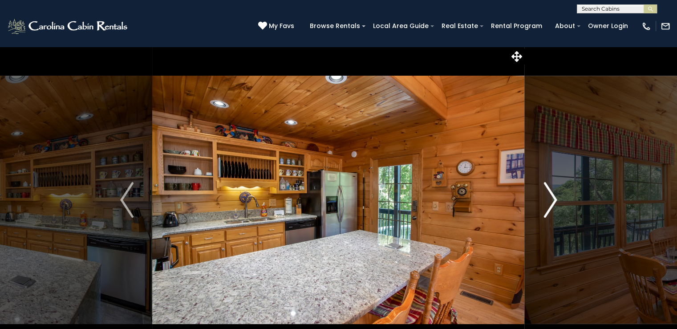
click at [547, 205] on img "Next" at bounding box center [550, 200] width 13 height 36
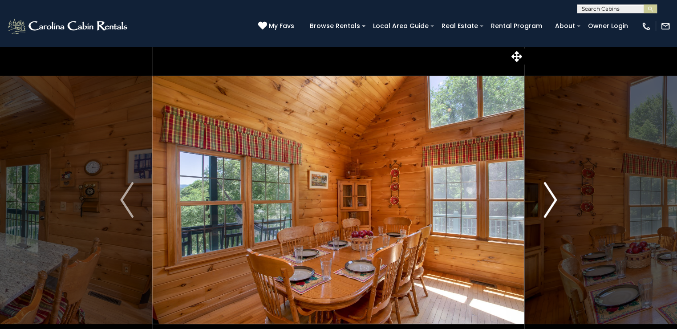
click at [547, 205] on img "Next" at bounding box center [550, 200] width 13 height 36
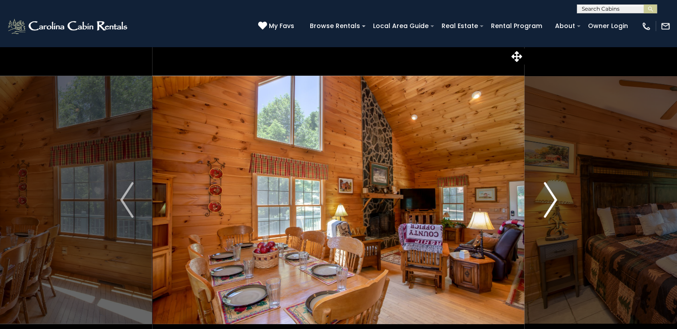
click at [547, 205] on img "Next" at bounding box center [550, 200] width 13 height 36
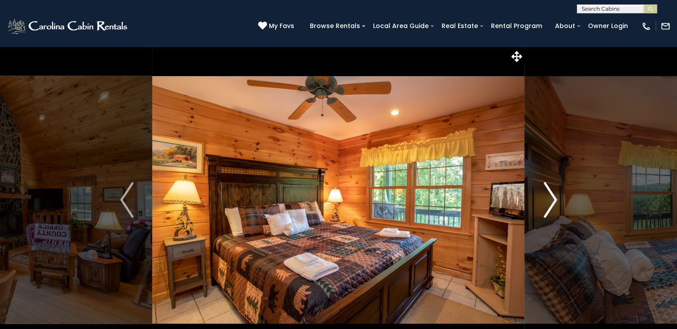
click at [547, 205] on img "Next" at bounding box center [550, 200] width 13 height 36
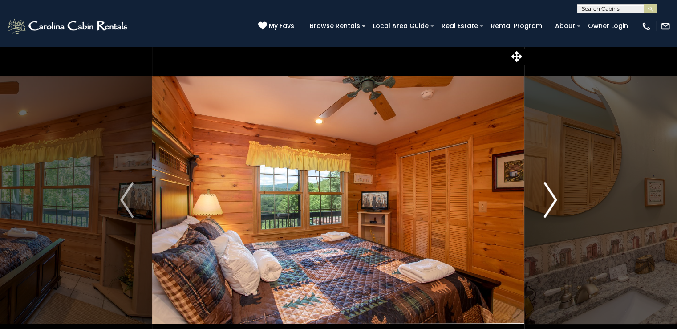
click at [547, 205] on img "Next" at bounding box center [550, 200] width 13 height 36
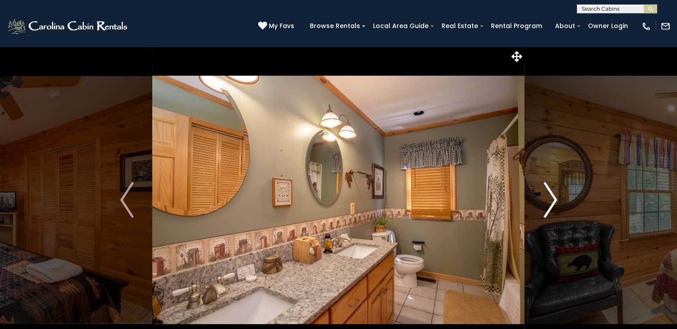
click at [547, 205] on img "Next" at bounding box center [550, 200] width 13 height 36
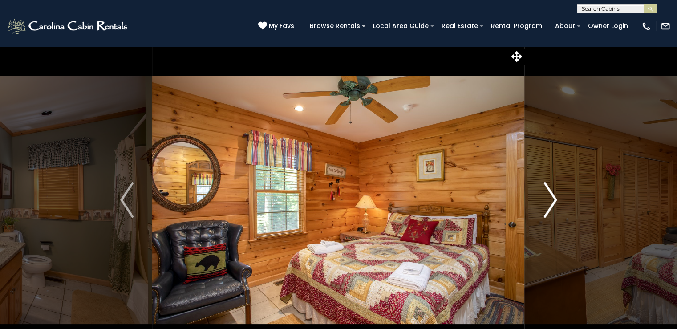
click at [547, 205] on img "Next" at bounding box center [550, 200] width 13 height 36
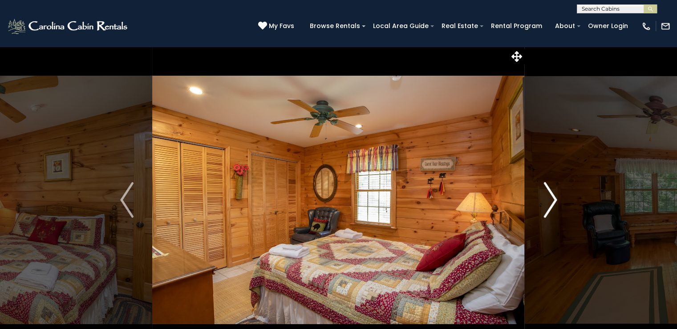
click at [547, 205] on img "Next" at bounding box center [550, 200] width 13 height 36
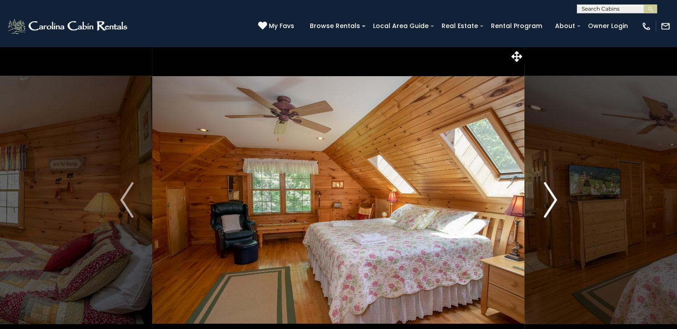
click at [547, 205] on img "Next" at bounding box center [550, 200] width 13 height 36
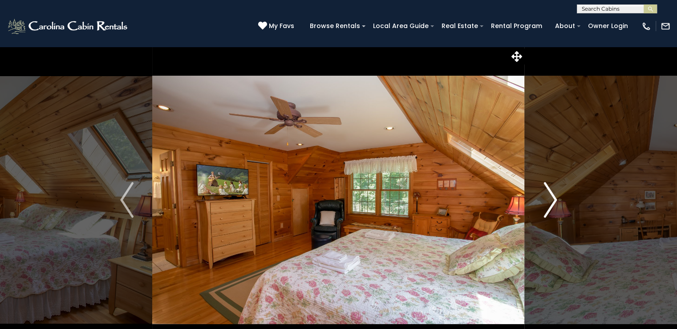
click at [547, 205] on img "Next" at bounding box center [550, 200] width 13 height 36
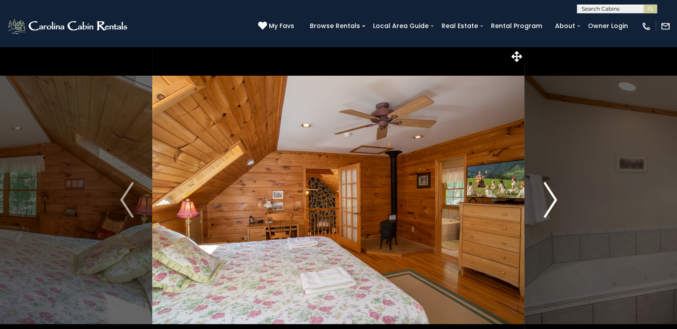
click at [547, 205] on img "Next" at bounding box center [550, 200] width 13 height 36
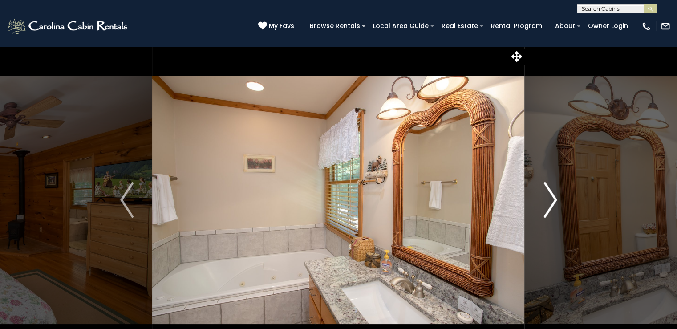
click at [547, 205] on img "Next" at bounding box center [550, 200] width 13 height 36
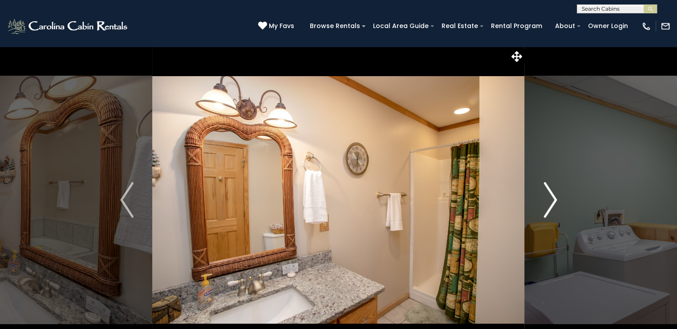
click at [547, 205] on img "Next" at bounding box center [550, 200] width 13 height 36
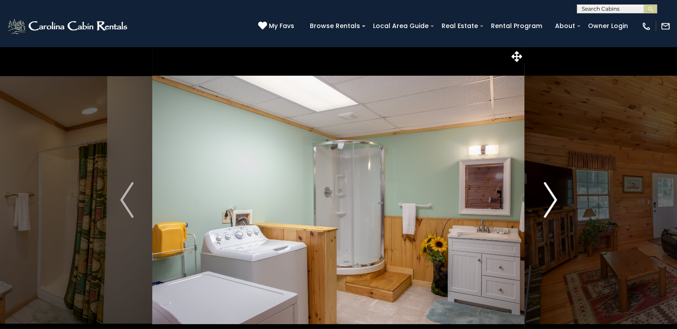
click at [547, 205] on img "Next" at bounding box center [550, 200] width 13 height 36
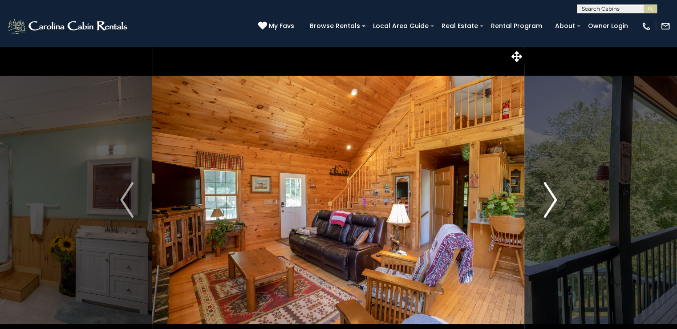
click at [547, 205] on img "Next" at bounding box center [550, 200] width 13 height 36
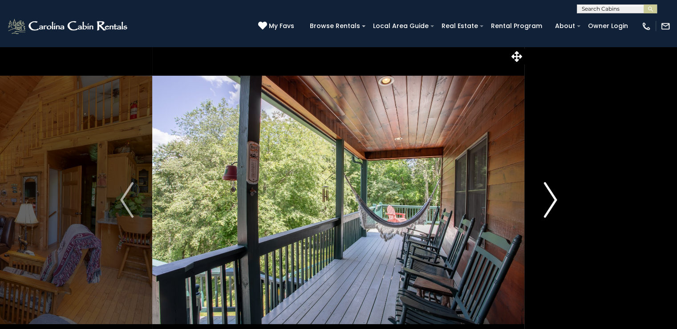
click at [547, 205] on img "Next" at bounding box center [550, 200] width 13 height 36
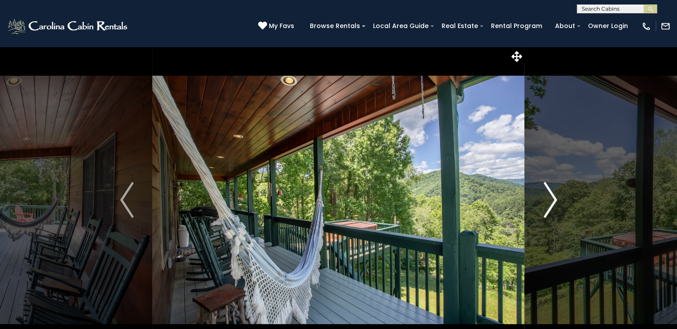
click at [547, 205] on img "Next" at bounding box center [550, 200] width 13 height 36
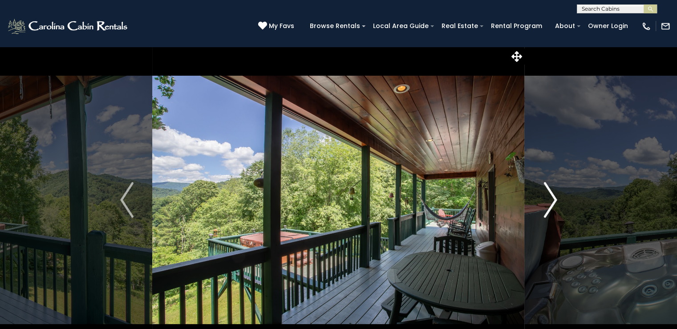
click at [547, 205] on img "Next" at bounding box center [550, 200] width 13 height 36
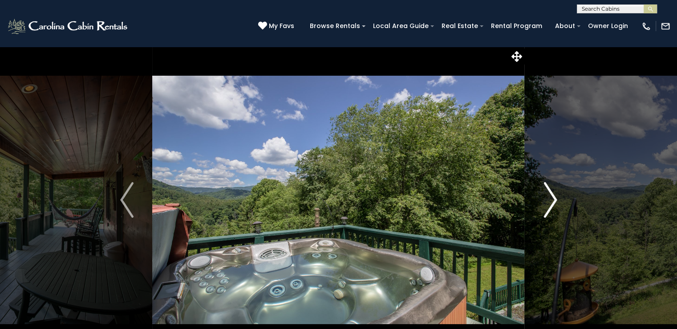
click at [547, 205] on img "Next" at bounding box center [550, 200] width 13 height 36
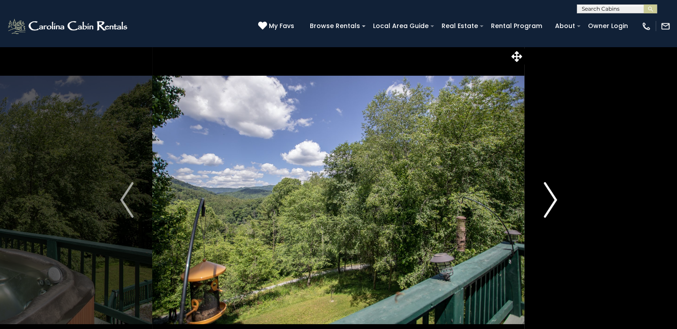
click at [547, 205] on img "Next" at bounding box center [550, 200] width 13 height 36
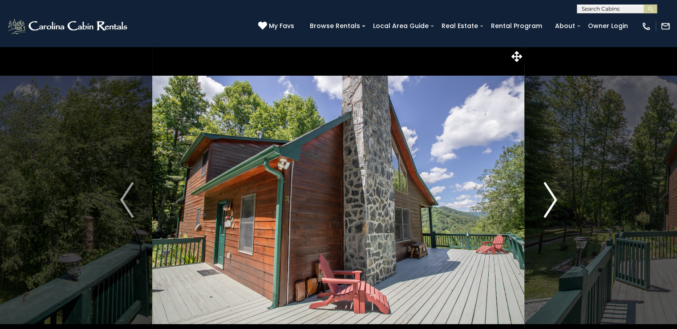
click at [547, 205] on img "Next" at bounding box center [550, 200] width 13 height 36
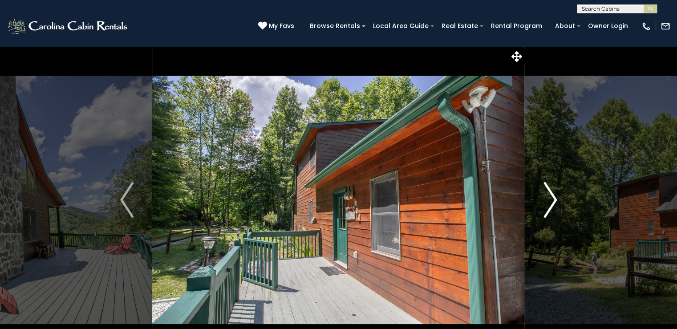
click at [547, 205] on img "Next" at bounding box center [550, 200] width 13 height 36
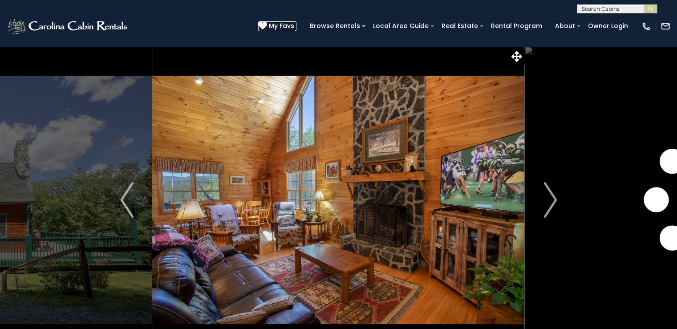
click at [267, 24] on icon at bounding box center [262, 25] width 9 height 9
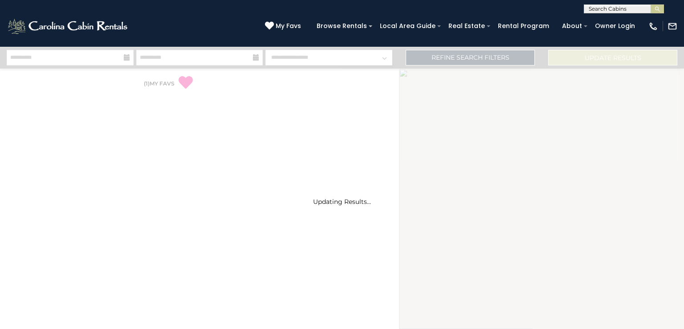
select select "*"
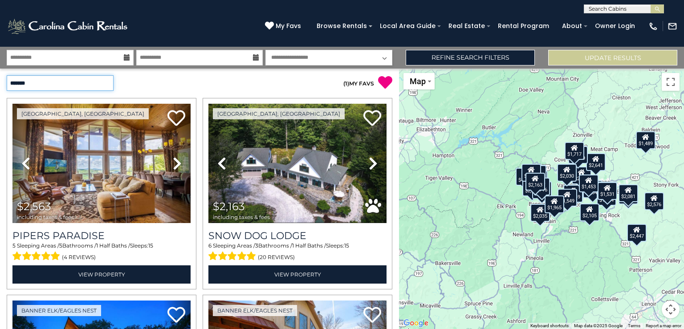
click at [55, 90] on select "**********" at bounding box center [60, 83] width 107 height 16
select select "*********"
click at [7, 75] on select "**********" at bounding box center [60, 83] width 107 height 16
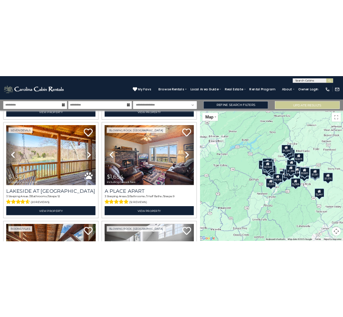
scroll to position [1204, 0]
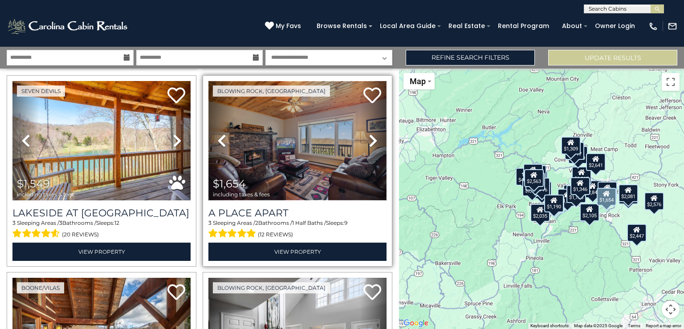
click at [251, 156] on img at bounding box center [297, 140] width 178 height 119
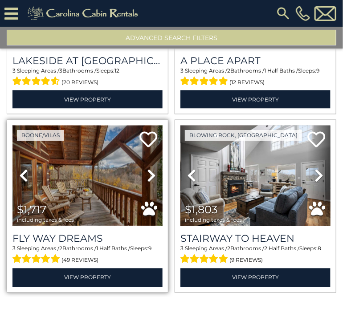
click at [86, 161] on img at bounding box center [87, 176] width 150 height 101
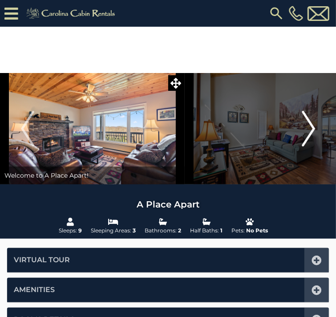
click at [302, 146] on img "Next" at bounding box center [308, 129] width 13 height 36
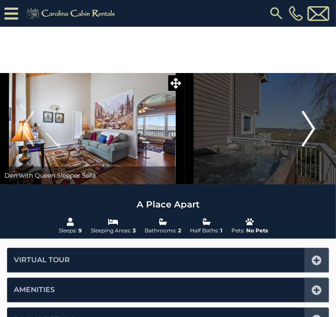
click at [302, 146] on img "Next" at bounding box center [308, 129] width 13 height 36
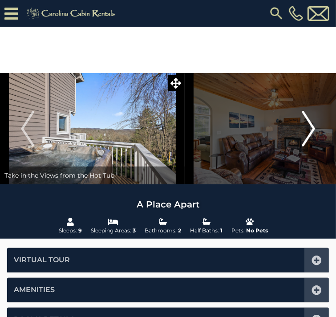
click at [302, 146] on img "Next" at bounding box center [308, 129] width 13 height 36
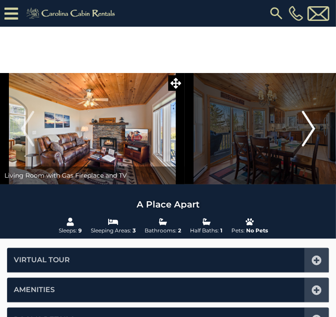
click at [302, 146] on img "Next" at bounding box center [308, 129] width 13 height 36
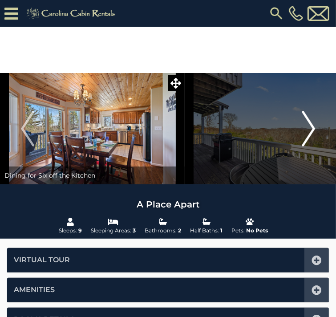
click at [302, 146] on img "Next" at bounding box center [308, 129] width 13 height 36
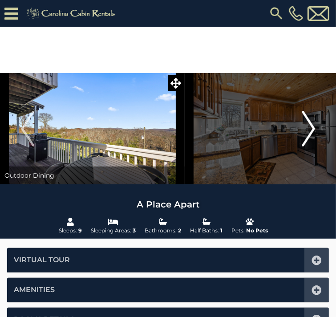
click at [302, 146] on img "Next" at bounding box center [308, 129] width 13 height 36
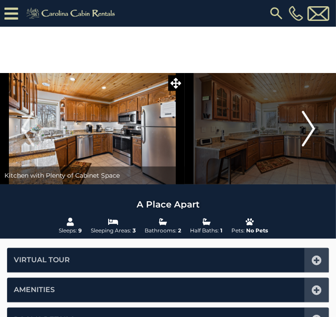
click at [302, 146] on img "Next" at bounding box center [308, 129] width 13 height 36
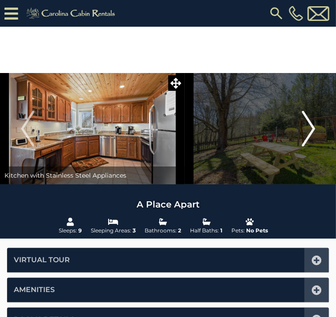
click at [302, 146] on img "Next" at bounding box center [308, 129] width 13 height 36
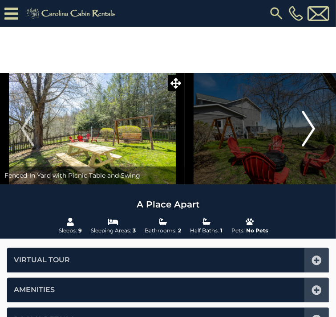
click at [302, 146] on img "Next" at bounding box center [308, 129] width 13 height 36
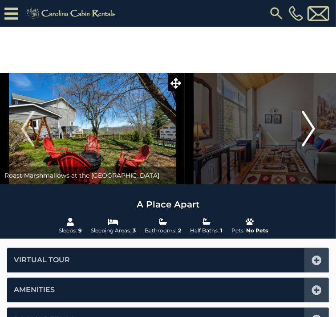
click at [302, 146] on img "Next" at bounding box center [308, 129] width 13 height 36
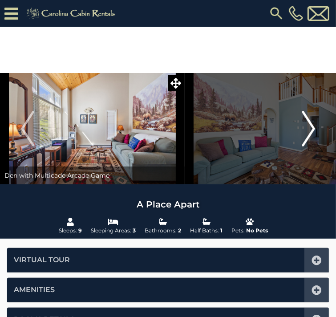
click at [302, 146] on img "Next" at bounding box center [308, 129] width 13 height 36
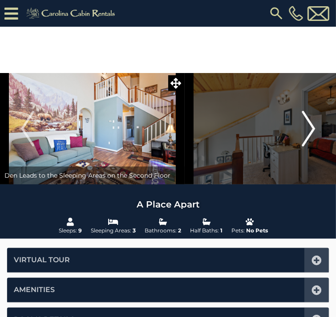
click at [302, 146] on img "Next" at bounding box center [308, 129] width 13 height 36
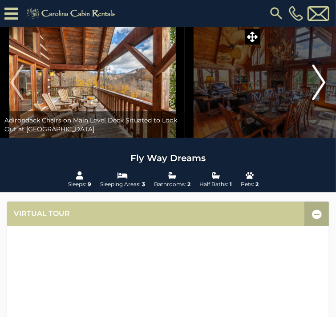
click at [313, 100] on img "Next" at bounding box center [319, 83] width 13 height 36
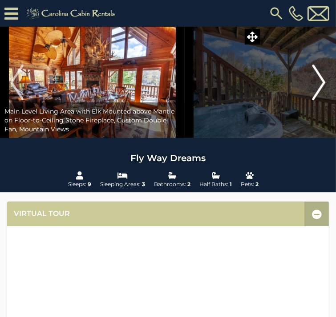
click at [313, 100] on img "Next" at bounding box center [319, 83] width 13 height 36
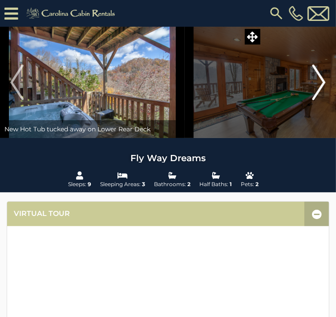
click at [313, 100] on img "Next" at bounding box center [319, 83] width 13 height 36
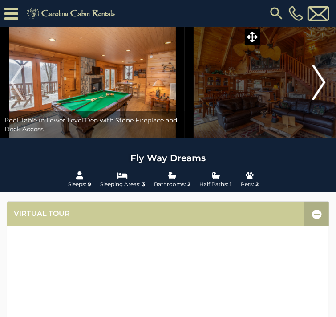
click at [313, 100] on img "Next" at bounding box center [319, 83] width 13 height 36
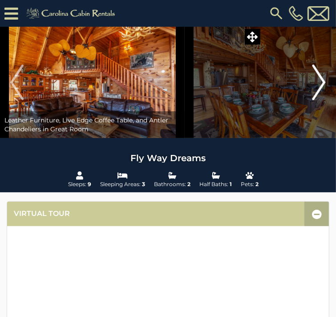
click at [313, 100] on img "Next" at bounding box center [319, 83] width 13 height 36
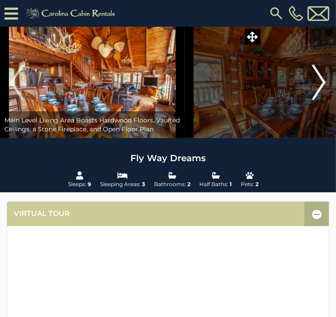
click at [313, 100] on img "Next" at bounding box center [319, 83] width 13 height 36
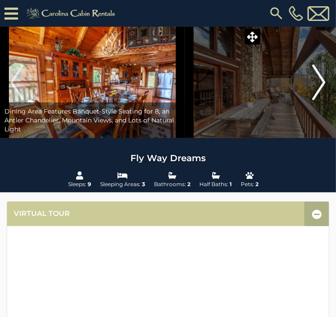
click at [313, 100] on img "Next" at bounding box center [319, 83] width 13 height 36
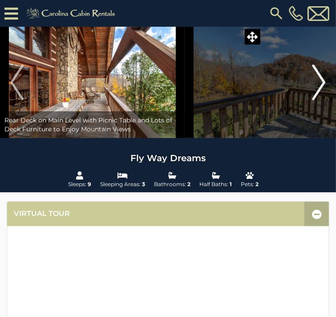
click at [313, 100] on img "Next" at bounding box center [319, 83] width 13 height 36
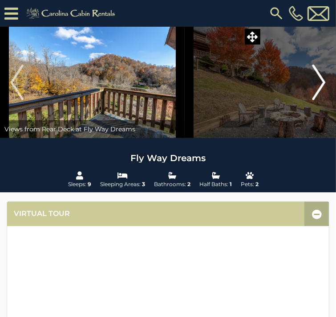
click at [313, 100] on img "Next" at bounding box center [319, 83] width 13 height 36
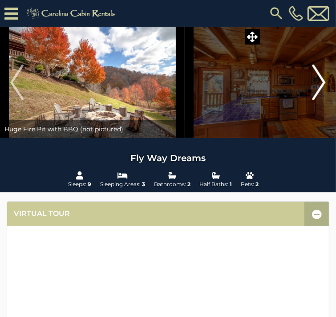
click at [313, 100] on img "Next" at bounding box center [319, 83] width 13 height 36
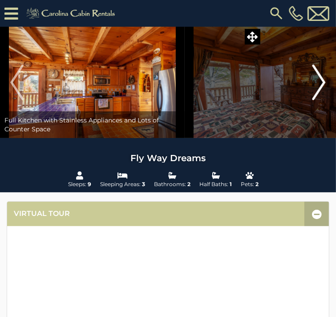
click at [313, 100] on img "Next" at bounding box center [319, 83] width 13 height 36
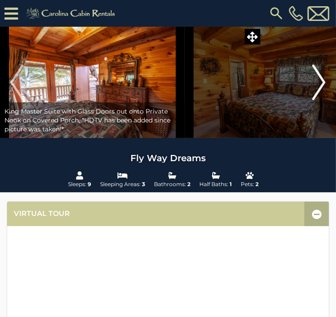
click at [313, 100] on img "Next" at bounding box center [319, 83] width 13 height 36
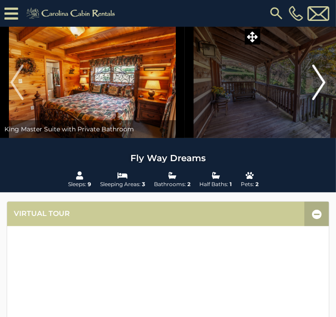
click at [313, 100] on img "Next" at bounding box center [319, 83] width 13 height 36
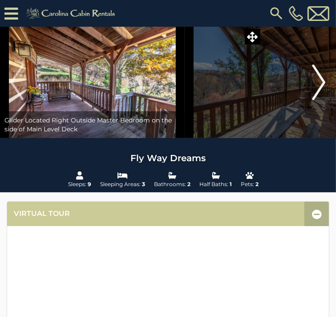
click at [313, 100] on img "Next" at bounding box center [319, 83] width 13 height 36
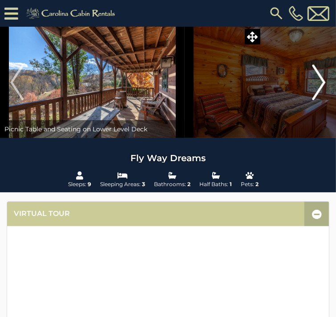
click at [313, 100] on img "Next" at bounding box center [319, 83] width 13 height 36
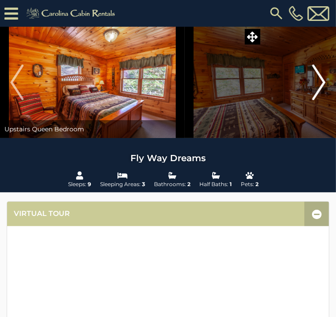
click at [313, 100] on img "Next" at bounding box center [319, 83] width 13 height 36
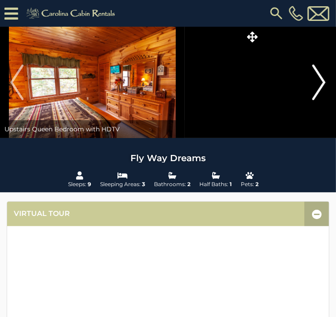
click at [313, 100] on img "Next" at bounding box center [319, 83] width 13 height 36
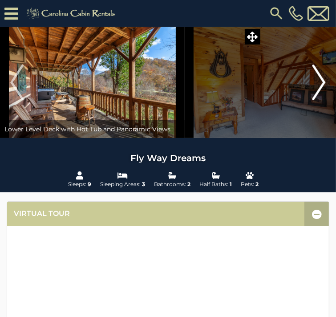
click at [313, 100] on img "Next" at bounding box center [319, 83] width 13 height 36
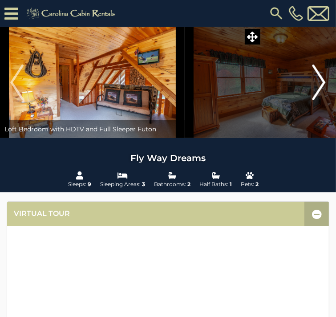
click at [313, 100] on img "Next" at bounding box center [319, 83] width 13 height 36
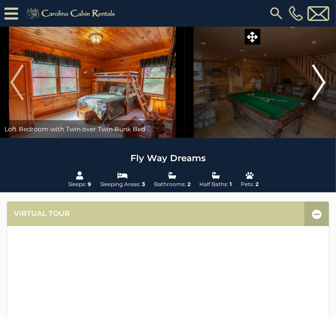
click at [313, 100] on img "Next" at bounding box center [319, 83] width 13 height 36
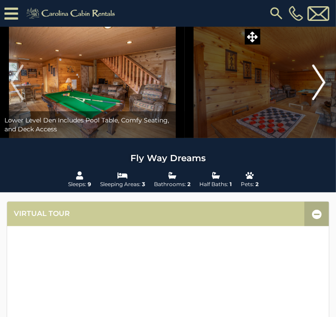
click at [313, 100] on img "Next" at bounding box center [319, 83] width 13 height 36
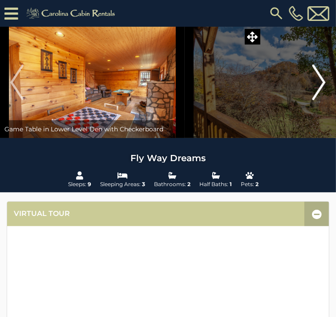
click at [313, 100] on img "Next" at bounding box center [319, 83] width 13 height 36
